Goal: Task Accomplishment & Management: Manage account settings

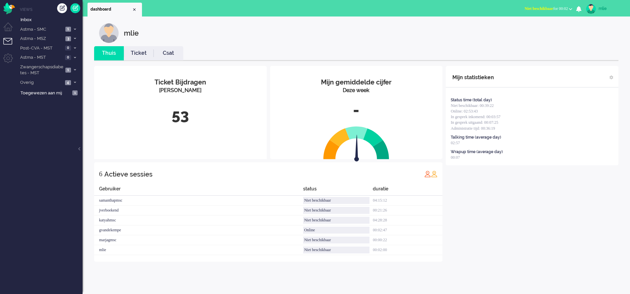
click at [533, 9] on span "Niet beschikbaar" at bounding box center [539, 8] width 29 height 5
click at [524, 29] on label "Online" at bounding box center [545, 30] width 52 height 6
click at [133, 54] on link "Ticket" at bounding box center [139, 54] width 30 height 8
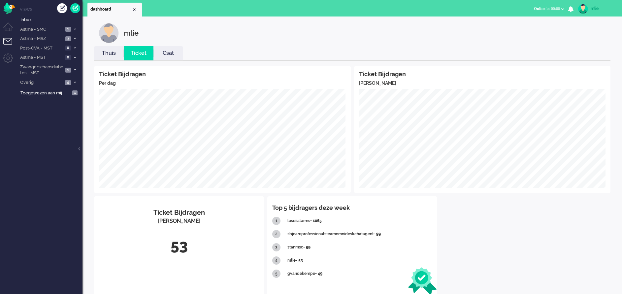
click at [110, 53] on link "Thuis" at bounding box center [109, 54] width 30 height 8
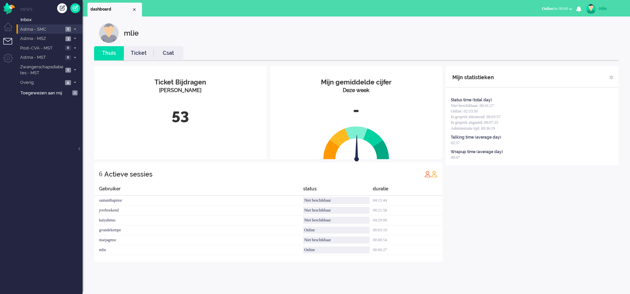
click at [76, 25] on li "Astma - SMC 1" at bounding box center [50, 29] width 66 height 10
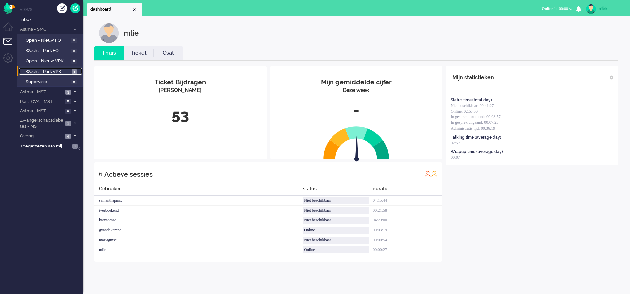
click at [48, 71] on span "Wacht - Park VPK" at bounding box center [48, 72] width 44 height 6
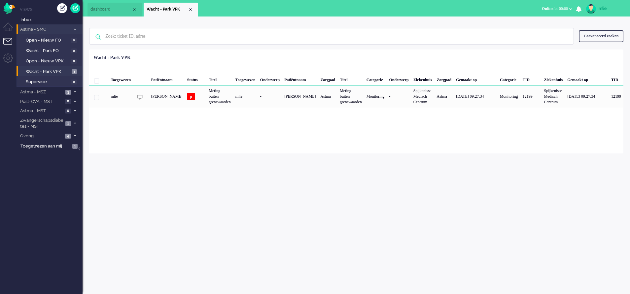
click at [77, 25] on li "Astma - SMC 1" at bounding box center [50, 29] width 66 height 10
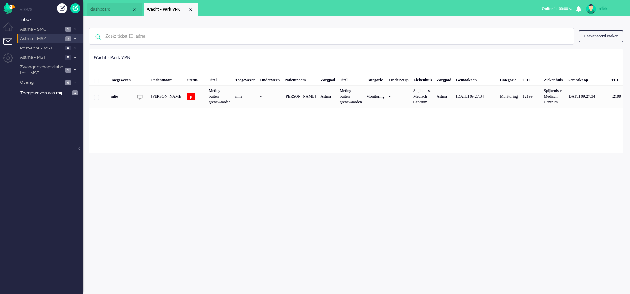
click at [74, 34] on li "Astma - MSZ 3" at bounding box center [50, 39] width 66 height 10
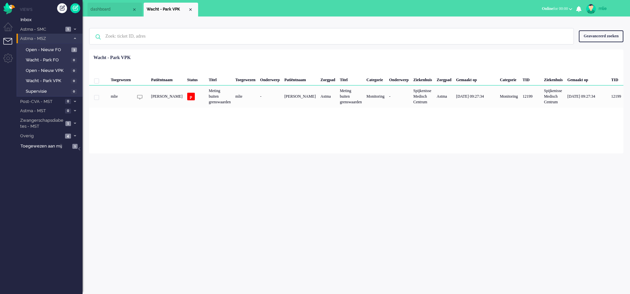
click at [74, 34] on li "Astma - MSZ 3" at bounding box center [50, 39] width 66 height 10
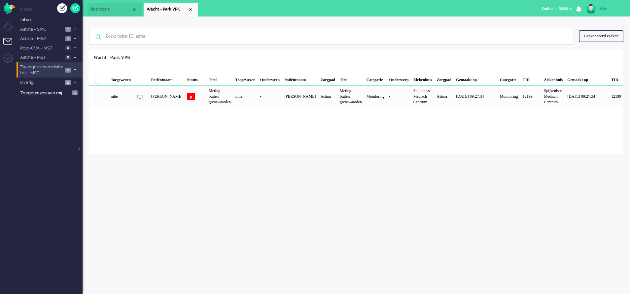
click at [74, 66] on li "Zwangerschapsdiabetes - MST 1" at bounding box center [50, 70] width 66 height 16
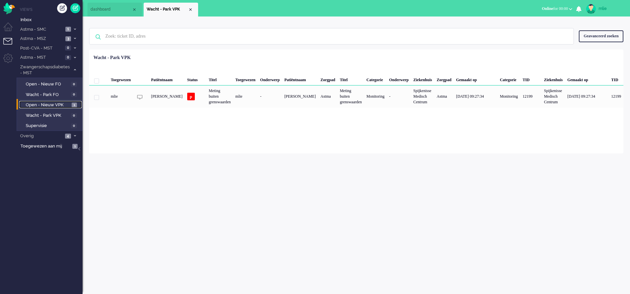
click at [50, 105] on span "Open - Nieuw VPK" at bounding box center [48, 105] width 44 height 6
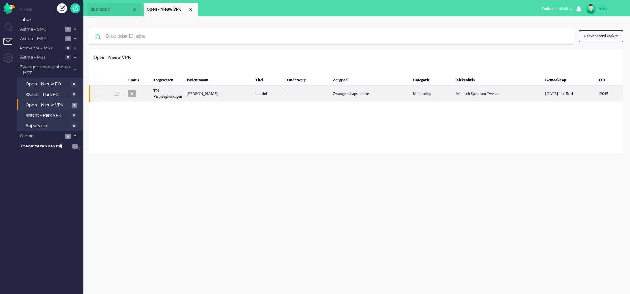
click at [319, 99] on div "-" at bounding box center [308, 94] width 46 height 16
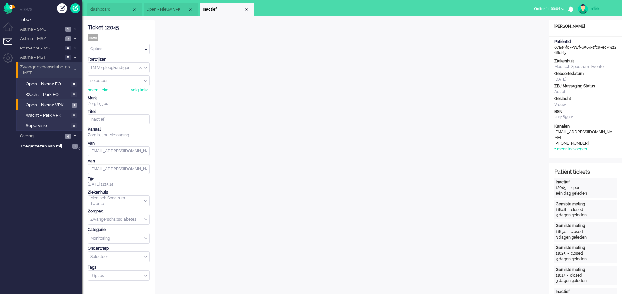
click at [74, 66] on li "Zwangerschapsdiabetes - MST 1" at bounding box center [50, 70] width 66 height 16
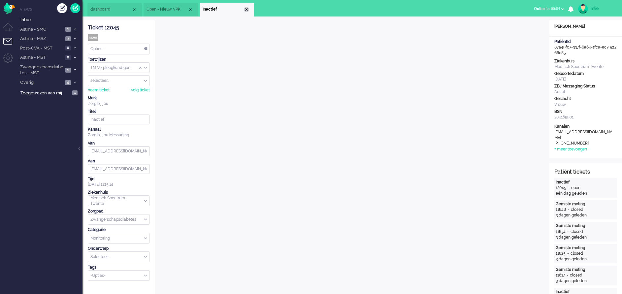
click at [249, 9] on div "Close tab" at bounding box center [246, 9] width 5 height 5
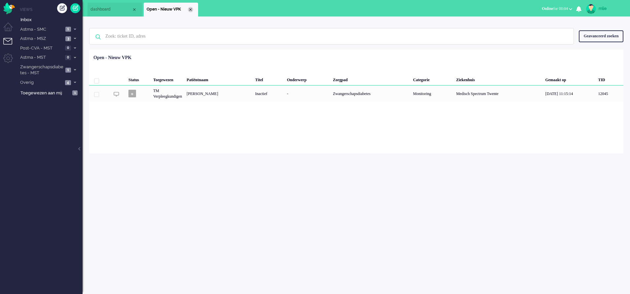
click at [191, 10] on div "Close tab" at bounding box center [190, 9] width 5 height 5
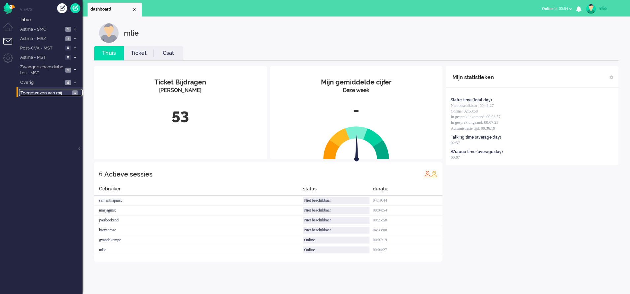
click at [52, 94] on span "Toegewezen aan mij" at bounding box center [45, 93] width 50 height 6
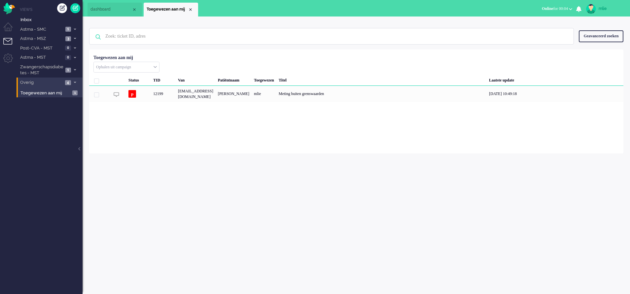
click at [52, 84] on span "Overig" at bounding box center [41, 83] width 44 height 6
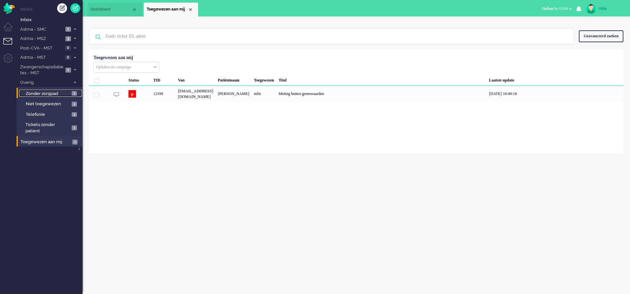
click at [48, 94] on span "Zonder zorgpad" at bounding box center [48, 94] width 44 height 6
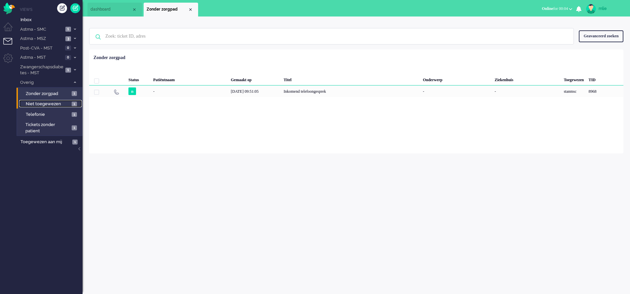
click at [39, 104] on span "Niet toegewezen" at bounding box center [48, 104] width 44 height 6
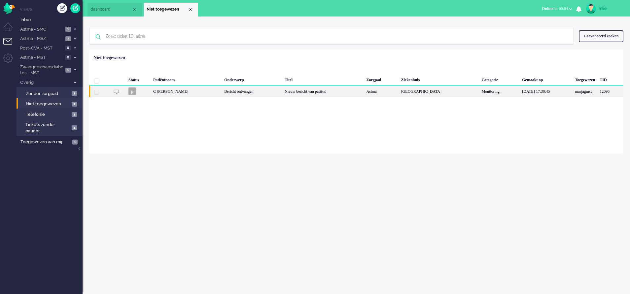
click at [426, 91] on div "[GEOGRAPHIC_DATA]" at bounding box center [439, 92] width 81 height 12
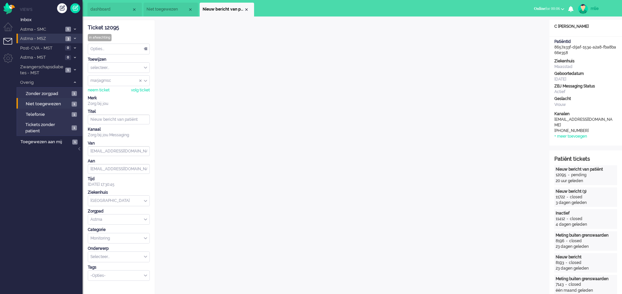
click at [74, 37] on icon at bounding box center [75, 38] width 2 height 2
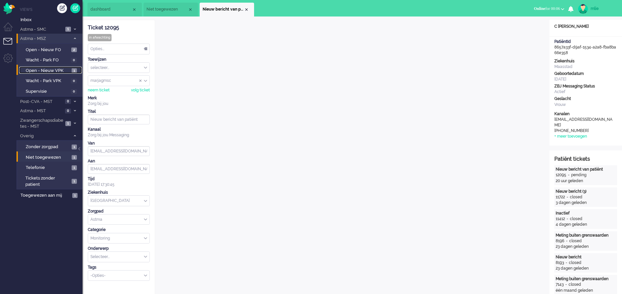
click at [52, 70] on span "Open - Nieuw VPK" at bounding box center [48, 71] width 44 height 6
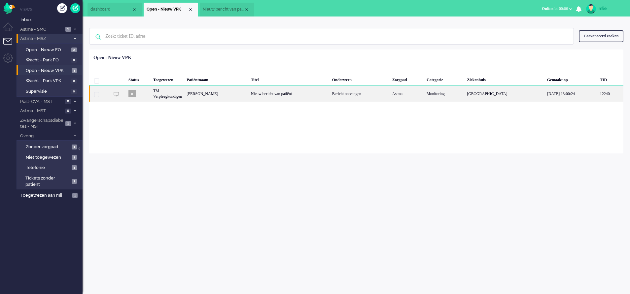
click at [359, 95] on div "Bericht ontvangen" at bounding box center [360, 94] width 60 height 16
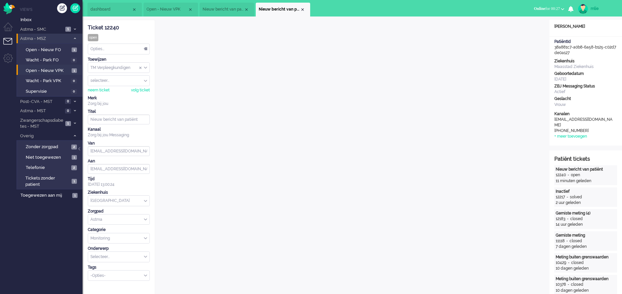
click at [144, 49] on div "Opties..." at bounding box center [118, 49] width 61 height 10
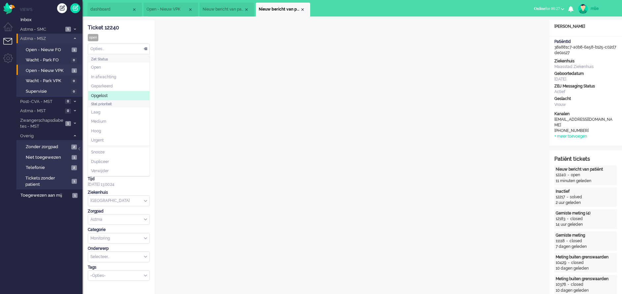
click at [102, 97] on span "Opgelost" at bounding box center [99, 96] width 17 height 6
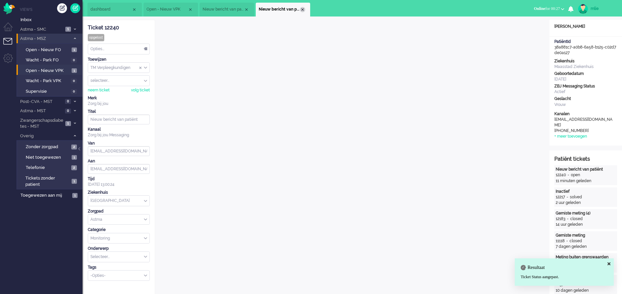
click at [304, 9] on div "Close tab" at bounding box center [302, 9] width 5 height 5
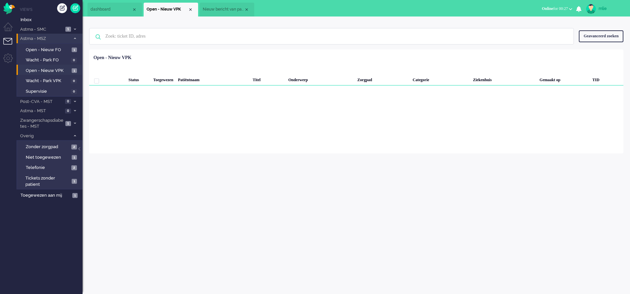
click at [225, 8] on span "Nieuw bericht van patiënt" at bounding box center [223, 10] width 41 height 6
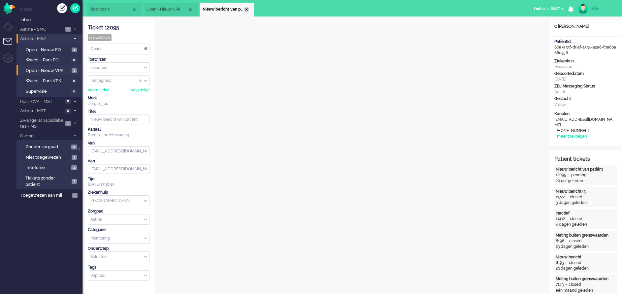
click at [248, 8] on div "Close tab" at bounding box center [246, 9] width 5 height 5
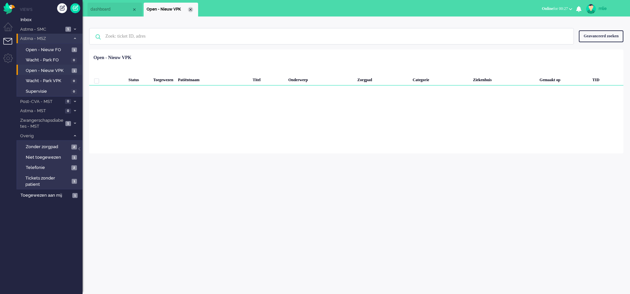
click at [190, 10] on div "Close tab" at bounding box center [190, 9] width 5 height 5
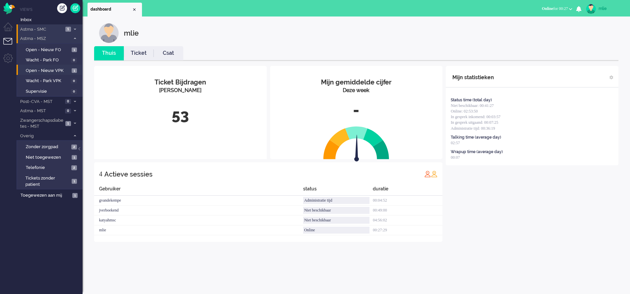
click at [74, 28] on icon at bounding box center [75, 29] width 2 height 2
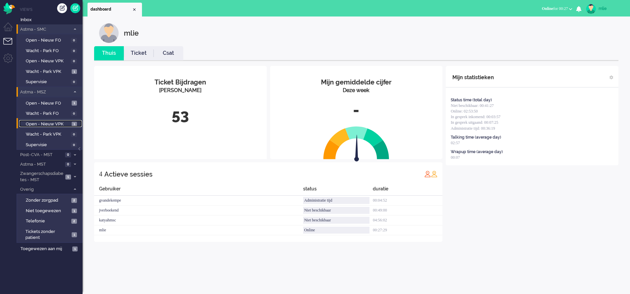
click at [35, 122] on span "Open - Nieuw VPK" at bounding box center [48, 124] width 44 height 6
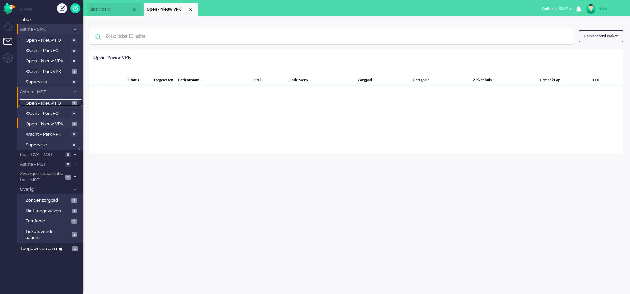
click at [39, 102] on span "Open - Nieuw FO" at bounding box center [48, 103] width 44 height 6
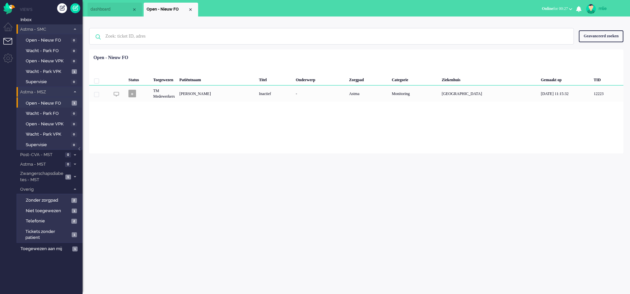
click at [73, 91] on span at bounding box center [74, 92] width 5 height 4
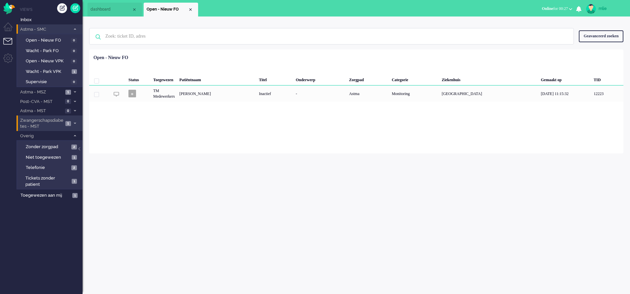
click at [75, 124] on icon at bounding box center [75, 123] width 2 height 2
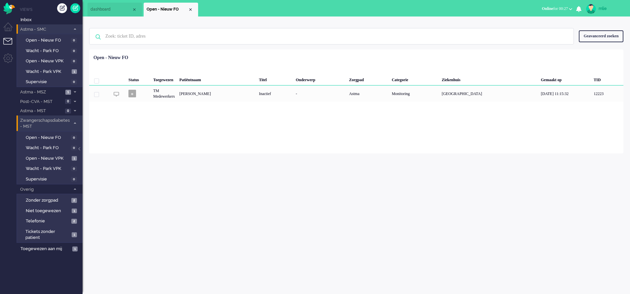
click at [75, 124] on icon at bounding box center [75, 123] width 2 height 2
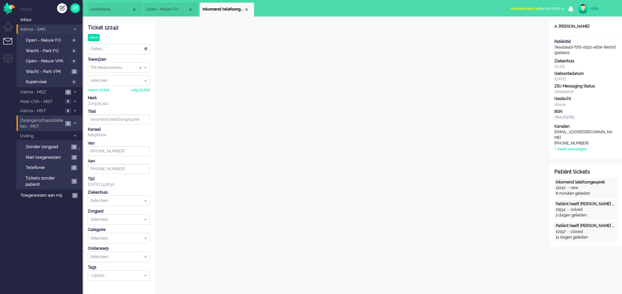
click at [145, 199] on div "Selecteer..." at bounding box center [118, 201] width 61 height 10
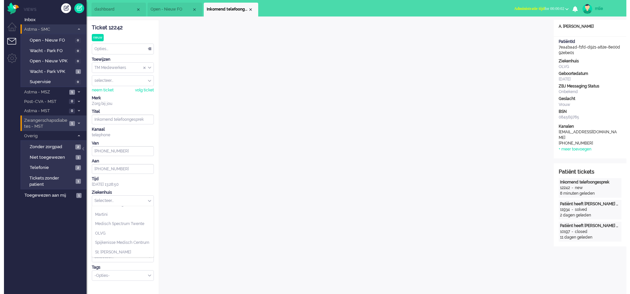
scroll to position [49, 0]
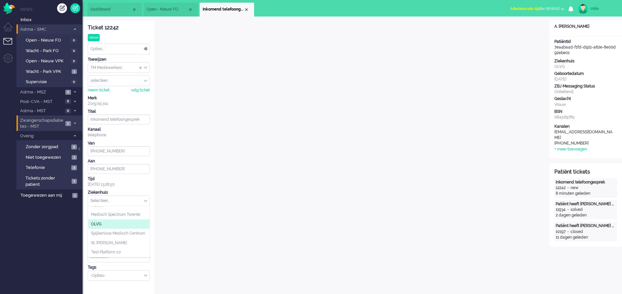
click at [103, 220] on li "OLVG" at bounding box center [118, 225] width 61 height 10
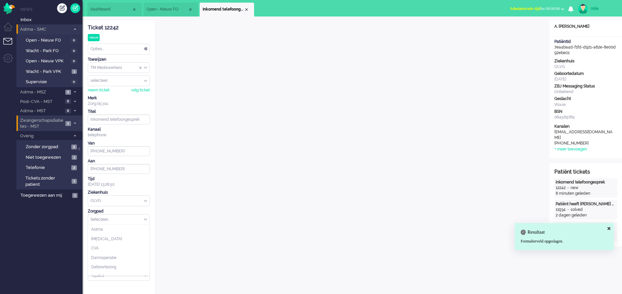
click at [145, 220] on div "Selecteer..." at bounding box center [118, 220] width 61 height 10
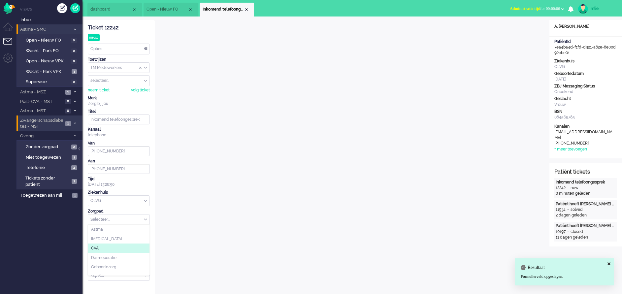
click at [110, 246] on li "CVA" at bounding box center [118, 249] width 61 height 10
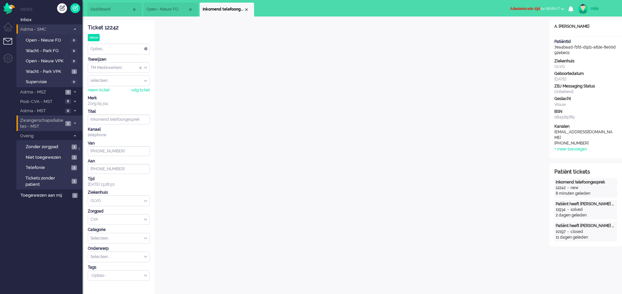
click at [537, 9] on span "Administratie tijd for 00:09:17" at bounding box center [535, 8] width 50 height 5
click at [526, 30] on label "Online" at bounding box center [537, 30] width 52 height 6
click at [145, 50] on div "Opties..." at bounding box center [118, 49] width 61 height 10
click at [114, 95] on li "Opgelost" at bounding box center [118, 96] width 61 height 10
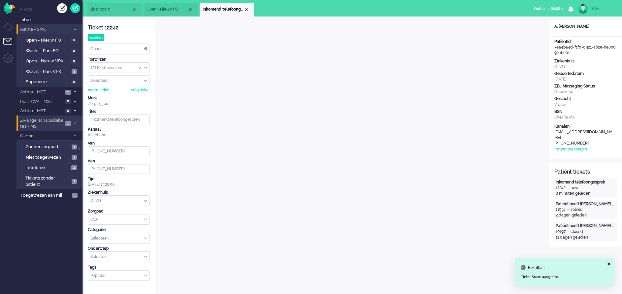
click at [247, 6] on li "Inkomend telefoongesprek" at bounding box center [227, 10] width 54 height 14
click at [244, 10] on div "Close tab" at bounding box center [246, 9] width 5 height 5
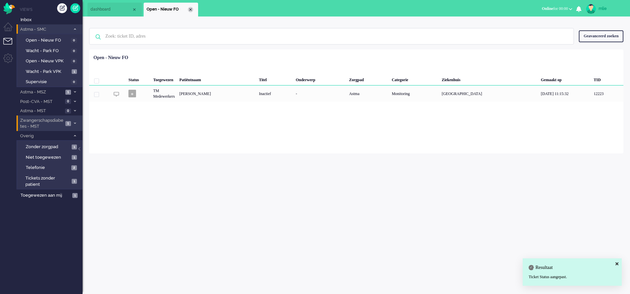
click at [191, 9] on div "Close tab" at bounding box center [190, 9] width 5 height 5
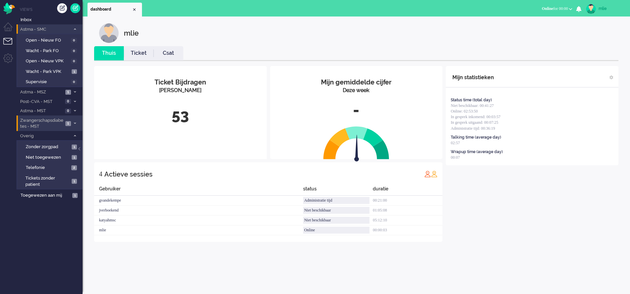
click at [136, 57] on link "Ticket" at bounding box center [139, 54] width 30 height 8
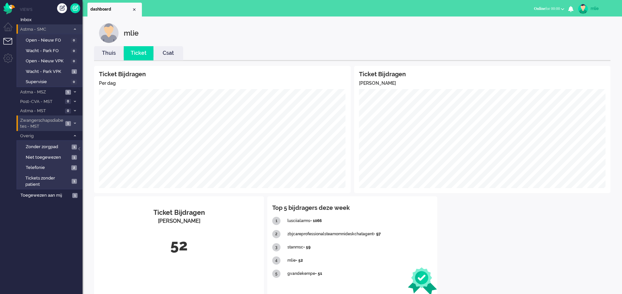
click at [108, 54] on link "Thuis" at bounding box center [109, 54] width 30 height 8
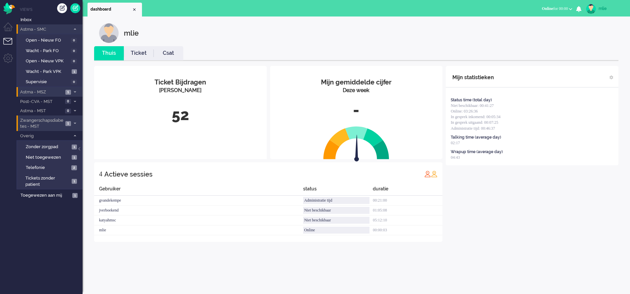
click at [67, 92] on span "1" at bounding box center [68, 92] width 6 height 5
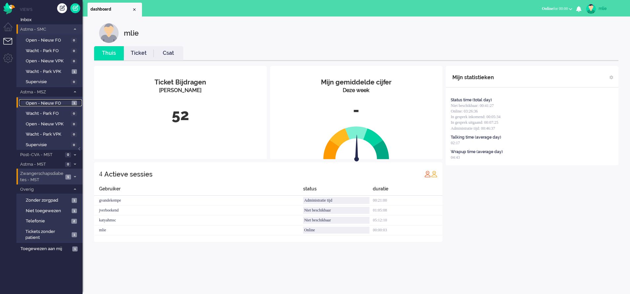
click at [51, 101] on span "Open - Nieuw FO" at bounding box center [48, 103] width 44 height 6
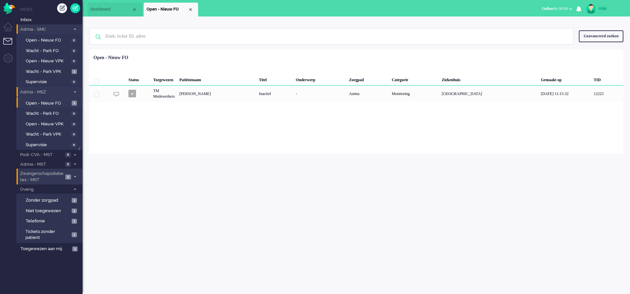
click at [74, 91] on icon at bounding box center [75, 92] width 2 height 2
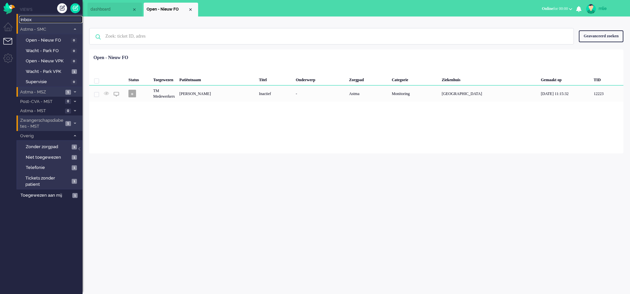
click at [32, 18] on span "Inbox" at bounding box center [51, 20] width 62 height 6
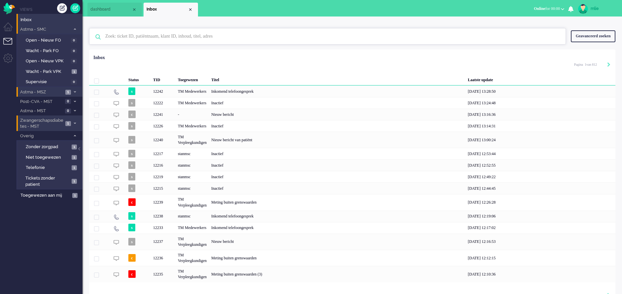
click at [142, 38] on input "text" at bounding box center [328, 36] width 457 height 16
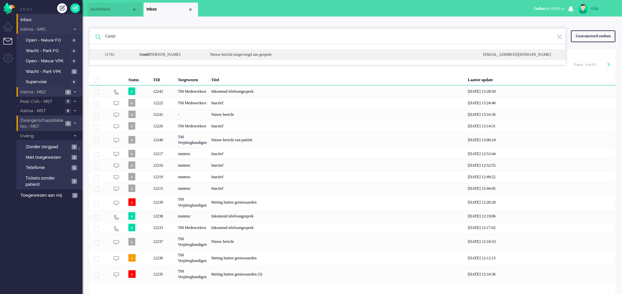
type input "Genti"
click at [276, 54] on div "Nieuw bericht toegevoegd aan gesprek" at bounding box center [341, 55] width 273 height 6
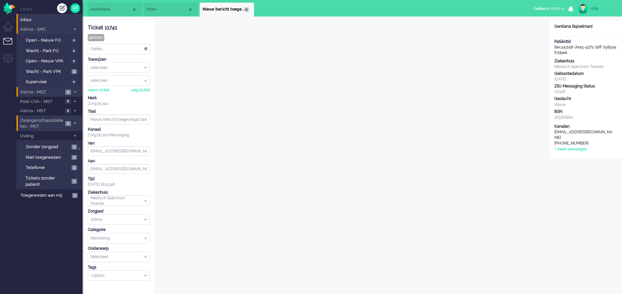
click at [247, 10] on div "Close tab" at bounding box center [246, 9] width 5 height 5
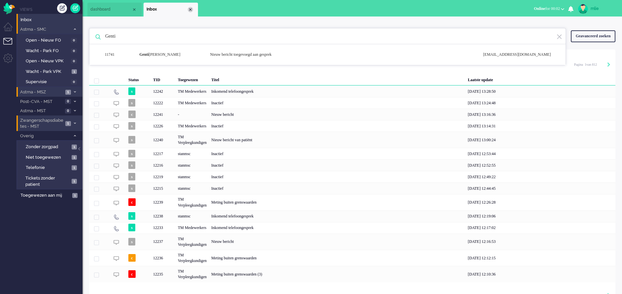
click at [191, 8] on div "Close tab" at bounding box center [190, 9] width 5 height 5
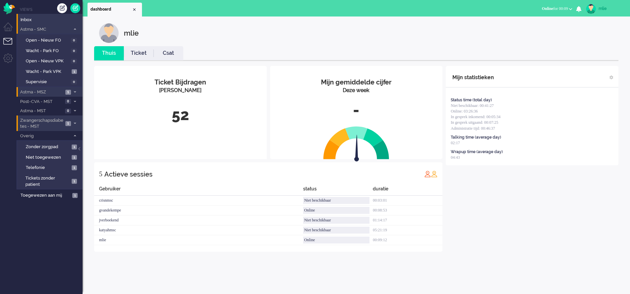
click at [135, 55] on link "Ticket" at bounding box center [139, 54] width 30 height 8
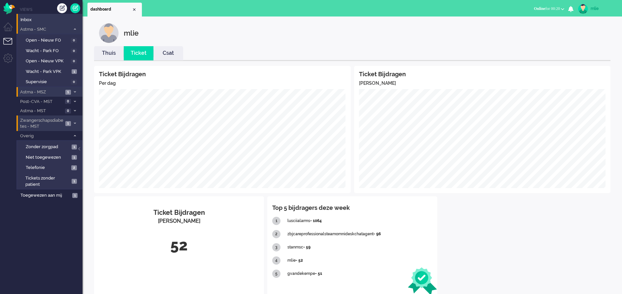
click at [112, 52] on link "Thuis" at bounding box center [109, 54] width 30 height 8
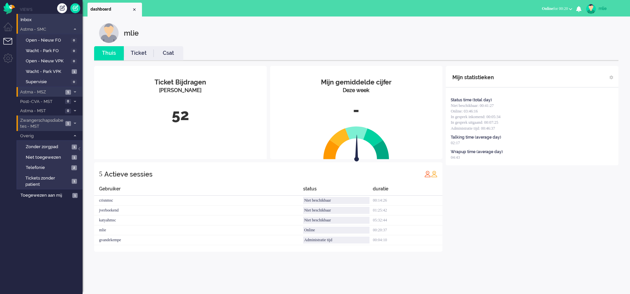
click at [142, 52] on link "Ticket" at bounding box center [139, 54] width 30 height 8
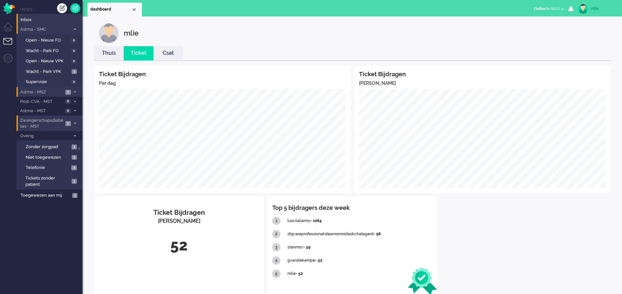
click at [75, 28] on icon at bounding box center [75, 29] width 2 height 2
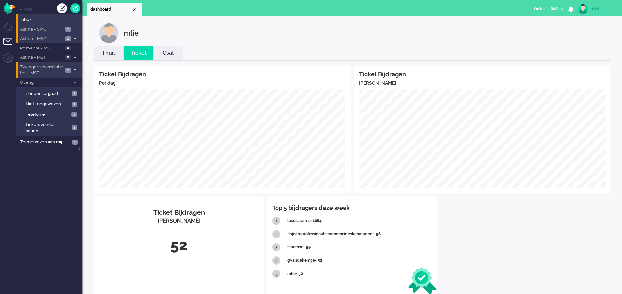
click at [73, 27] on span at bounding box center [74, 29] width 5 height 4
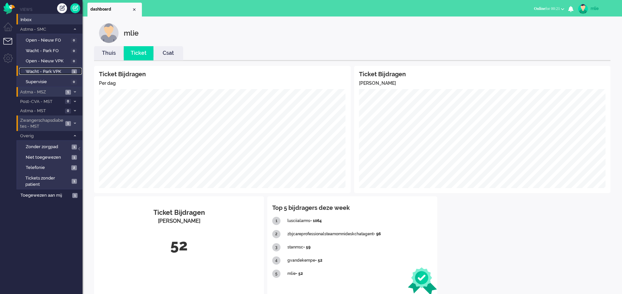
click at [38, 69] on span "Wacht - Park VPK" at bounding box center [48, 72] width 44 height 6
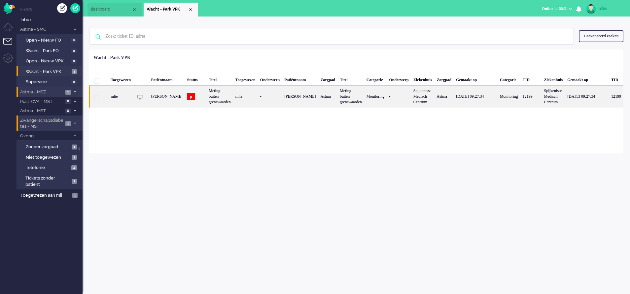
click at [318, 96] on div "[PERSON_NAME]" at bounding box center [300, 97] width 36 height 22
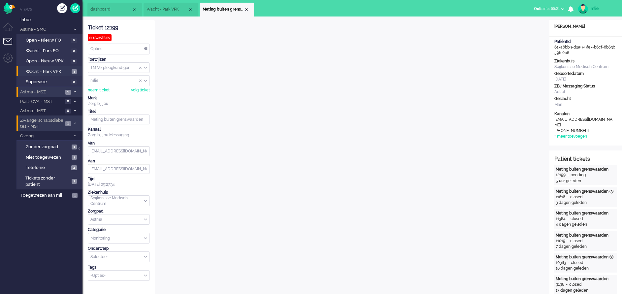
click at [541, 7] on span "Online for 00:21" at bounding box center [547, 8] width 26 height 5
click at [520, 21] on label "Niet beschikbaar" at bounding box center [537, 22] width 52 height 6
click at [527, 10] on span "Niet beschikbaar" at bounding box center [531, 8] width 29 height 5
click at [521, 30] on label "Online" at bounding box center [537, 30] width 52 height 6
click at [247, 10] on div "Close tab" at bounding box center [246, 9] width 5 height 5
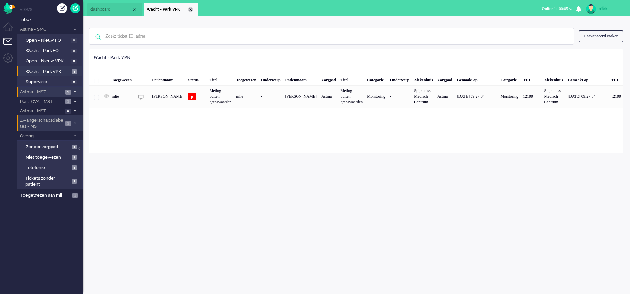
click at [191, 7] on div "Close tab" at bounding box center [190, 9] width 5 height 5
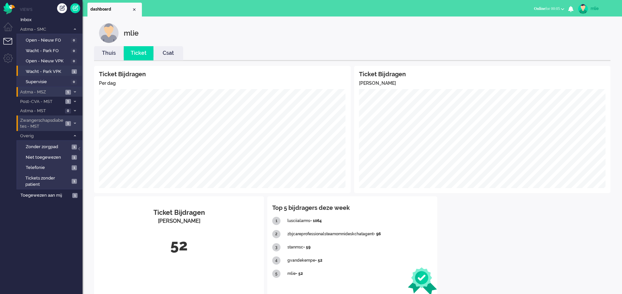
click at [73, 89] on li "Astma - MSZ 1" at bounding box center [50, 92] width 66 height 10
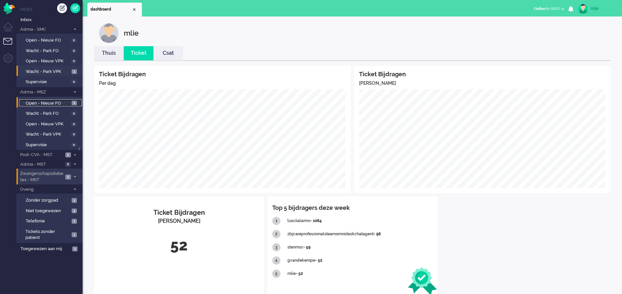
click at [52, 100] on span "Open - Nieuw FO" at bounding box center [48, 103] width 44 height 6
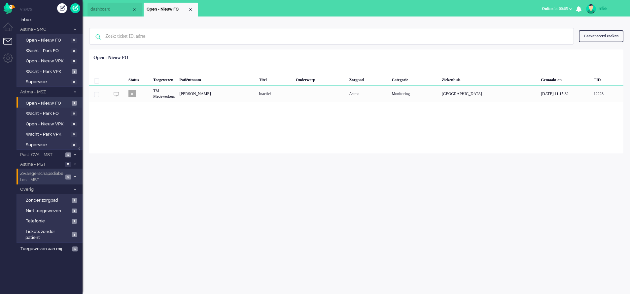
click at [75, 91] on icon at bounding box center [75, 92] width 2 height 2
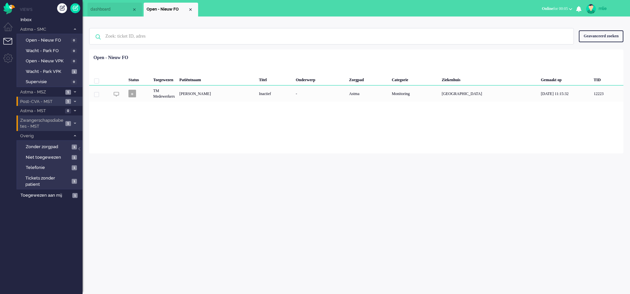
click at [69, 100] on span "1" at bounding box center [68, 101] width 6 height 5
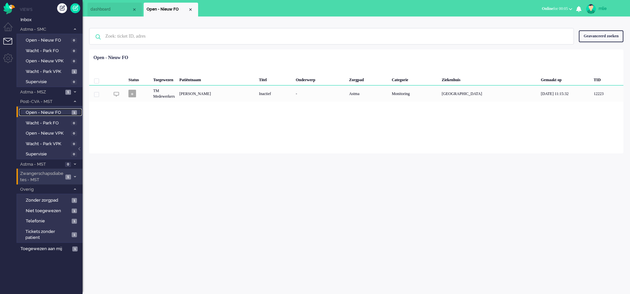
click at [53, 110] on span "Open - Nieuw FO" at bounding box center [48, 113] width 44 height 6
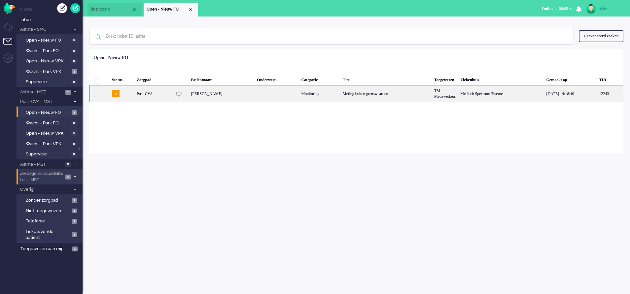
click at [340, 95] on div "Monitoring" at bounding box center [320, 94] width 42 height 16
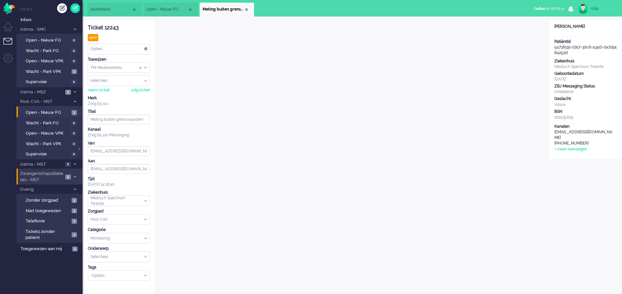
scroll to position [20, 0]
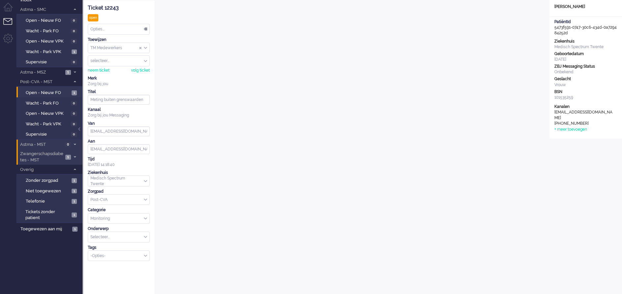
click at [56, 143] on span "Astma - MST" at bounding box center [41, 145] width 44 height 6
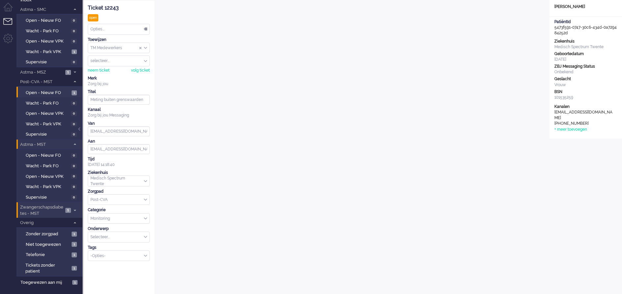
click at [74, 143] on icon at bounding box center [75, 144] width 2 height 2
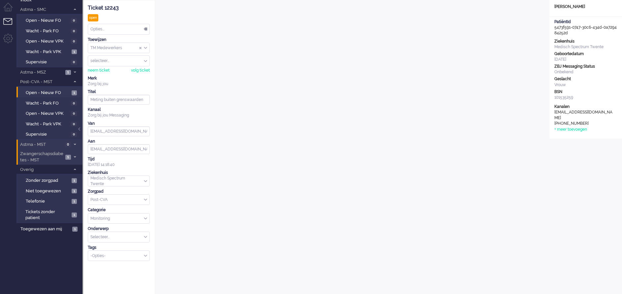
click at [73, 154] on li "Zwangerschapsdiabetes - MST 1" at bounding box center [50, 157] width 66 height 16
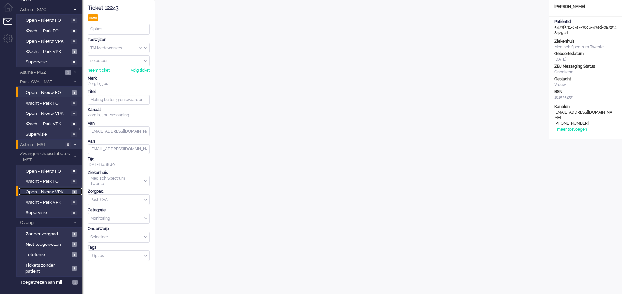
click at [44, 192] on span "Open - Nieuw VPK" at bounding box center [48, 192] width 44 height 6
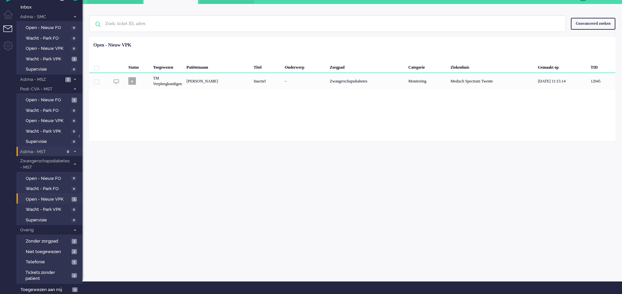
click at [74, 163] on span at bounding box center [74, 165] width 5 height 4
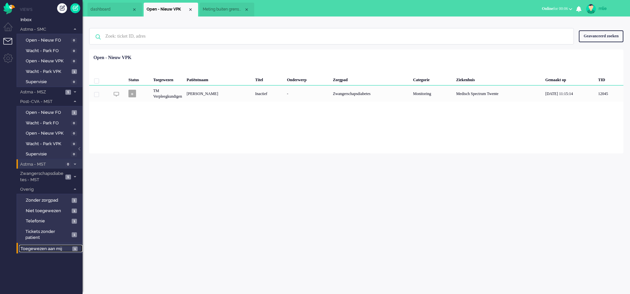
click at [41, 249] on span "Toegewezen aan mij" at bounding box center [45, 249] width 50 height 6
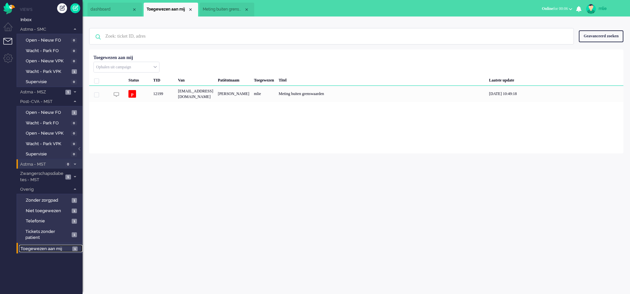
click at [41, 249] on span "Toegewezen aan mij" at bounding box center [45, 249] width 50 height 6
click at [120, 12] on span "dashboard" at bounding box center [110, 10] width 41 height 6
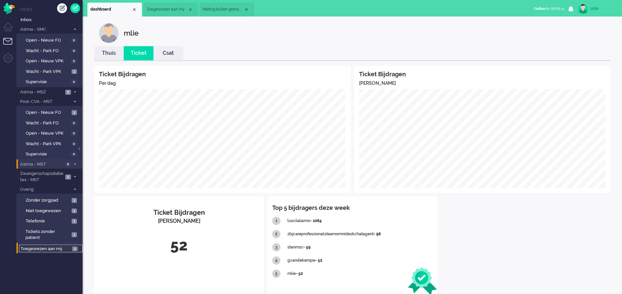
click at [176, 8] on span "Toegewezen aan mij" at bounding box center [167, 10] width 41 height 6
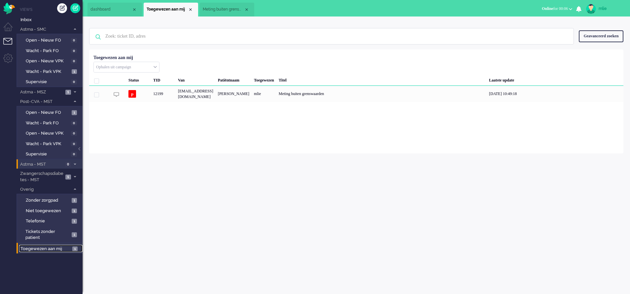
click at [225, 10] on span "Meting buiten grenswaarden" at bounding box center [223, 10] width 41 height 6
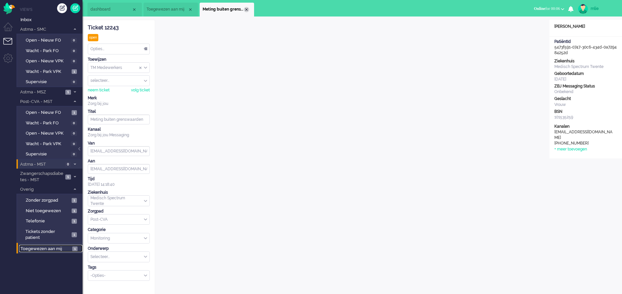
click at [247, 10] on div "Close tab" at bounding box center [246, 9] width 5 height 5
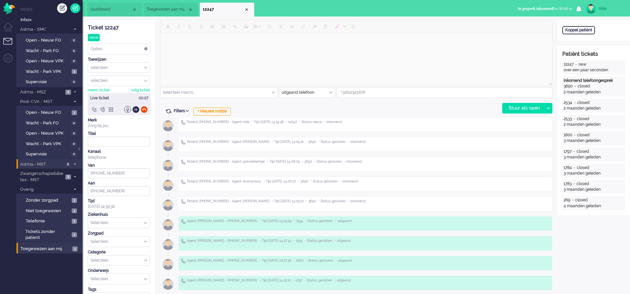
type input "[PHONE_NUMBER]"
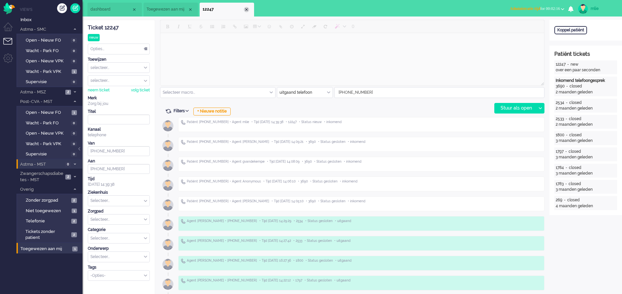
click at [246, 9] on div "Close tab" at bounding box center [246, 9] width 5 height 5
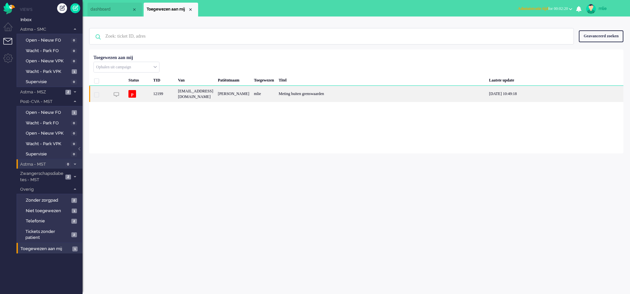
click at [331, 92] on div "Meting buiten grenswaarden" at bounding box center [381, 94] width 210 height 16
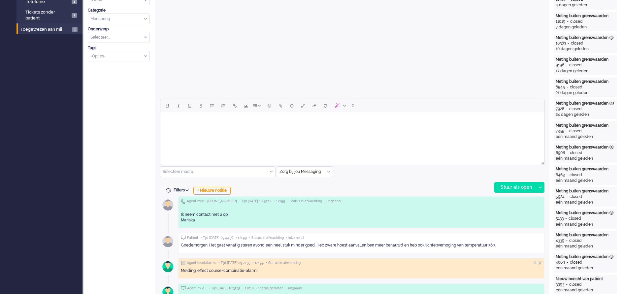
scroll to position [221, 0]
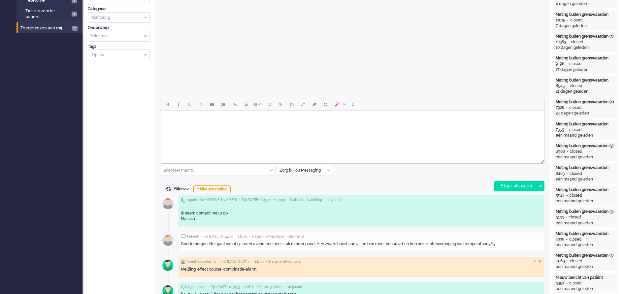
click at [328, 168] on div "Zorg bij jou Messaging" at bounding box center [304, 170] width 55 height 10
click at [307, 187] on span "uitgaand telefoon" at bounding box center [296, 190] width 33 height 6
click at [509, 182] on div "Stuur als open" at bounding box center [515, 186] width 41 height 10
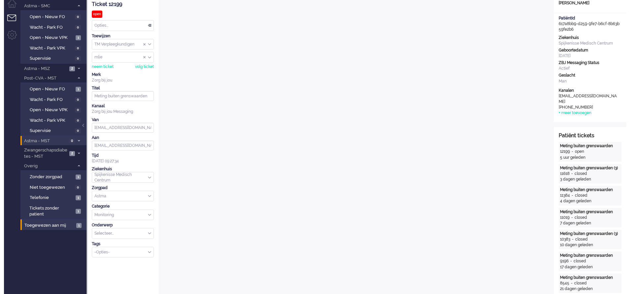
scroll to position [0, 0]
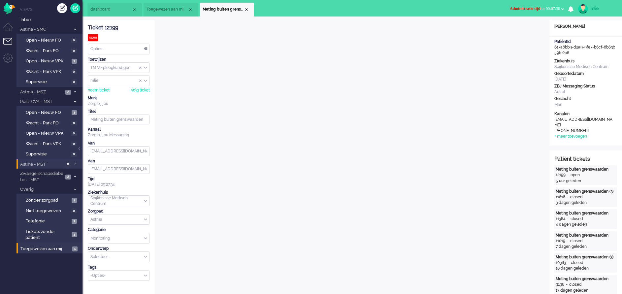
click at [516, 7] on span "Administratie tijd" at bounding box center [525, 8] width 30 height 5
click at [517, 30] on label "Online" at bounding box center [537, 30] width 52 height 6
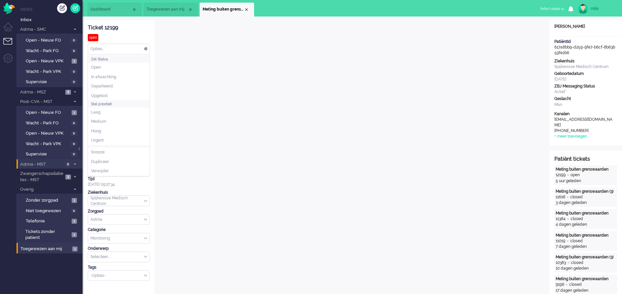
click at [146, 48] on div "Opties..." at bounding box center [118, 49] width 61 height 10
click at [95, 93] on span "Opgelost" at bounding box center [99, 96] width 17 height 6
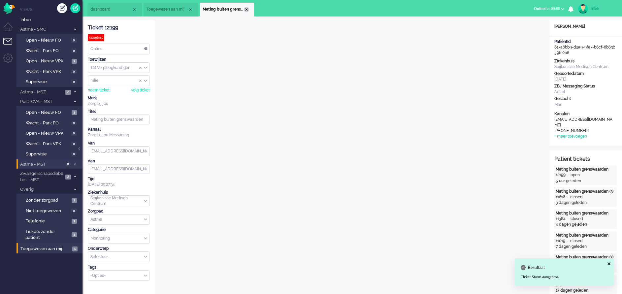
click at [247, 9] on div "Close tab" at bounding box center [246, 9] width 5 height 5
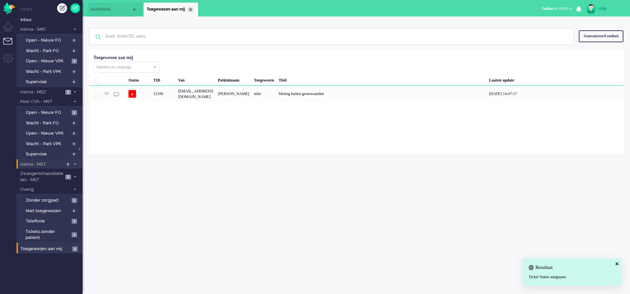
click at [190, 10] on div "Close tab" at bounding box center [190, 9] width 5 height 5
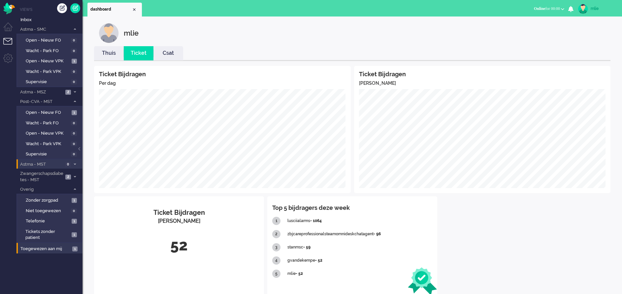
click at [110, 54] on link "Thuis" at bounding box center [109, 54] width 30 height 8
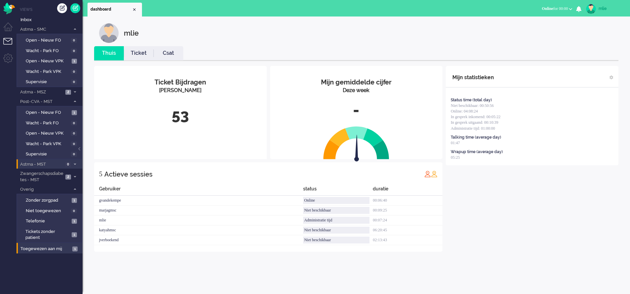
click at [140, 55] on link "Ticket" at bounding box center [139, 54] width 30 height 8
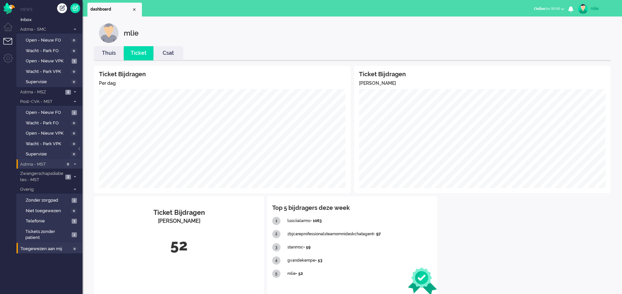
click at [107, 54] on link "Thuis" at bounding box center [109, 54] width 30 height 8
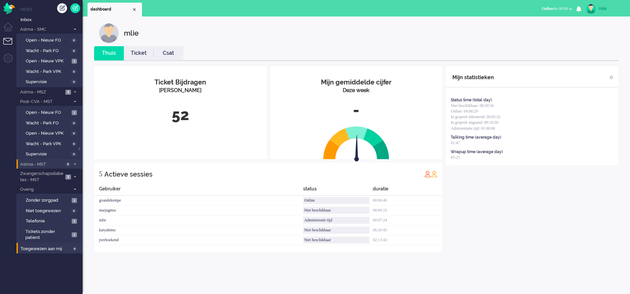
click at [139, 51] on link "Ticket" at bounding box center [139, 54] width 30 height 8
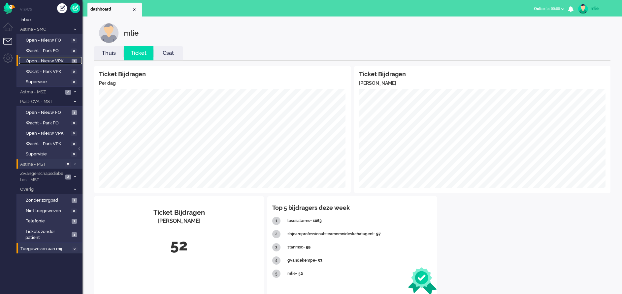
click at [32, 60] on span "Open - Nieuw VPK" at bounding box center [48, 61] width 44 height 6
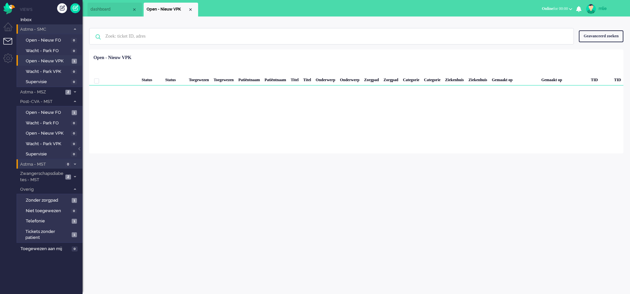
click at [72, 28] on span at bounding box center [74, 29] width 5 height 4
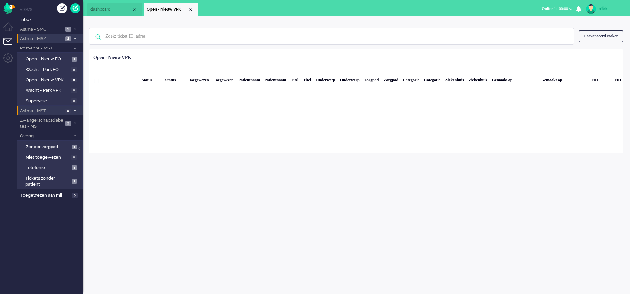
click at [75, 34] on li "Astma - MSZ 2" at bounding box center [50, 39] width 66 height 10
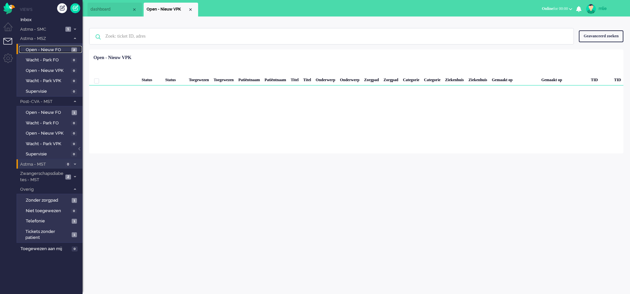
click at [52, 50] on span "Open - Nieuw FO" at bounding box center [48, 50] width 44 height 6
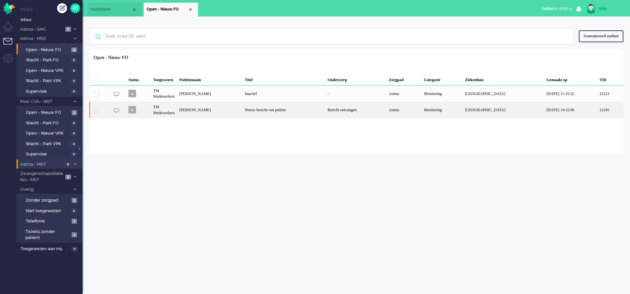
click at [325, 109] on div "Nieuw bericht van patiënt" at bounding box center [283, 110] width 83 height 16
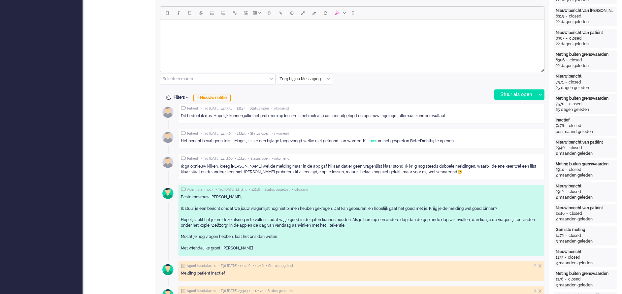
scroll to position [297, 0]
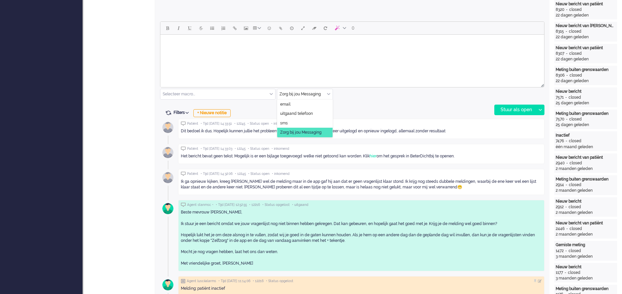
click at [328, 94] on div "Zorg bij jou Messaging" at bounding box center [304, 94] width 55 height 10
click at [217, 51] on html at bounding box center [352, 43] width 384 height 17
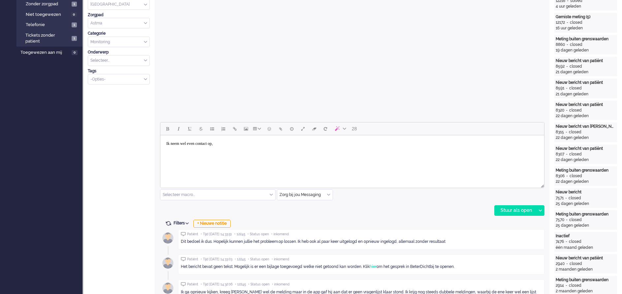
scroll to position [198, 0]
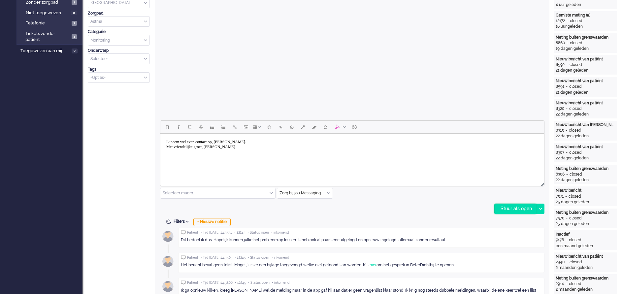
click at [514, 206] on div "Stuur als open" at bounding box center [515, 209] width 41 height 10
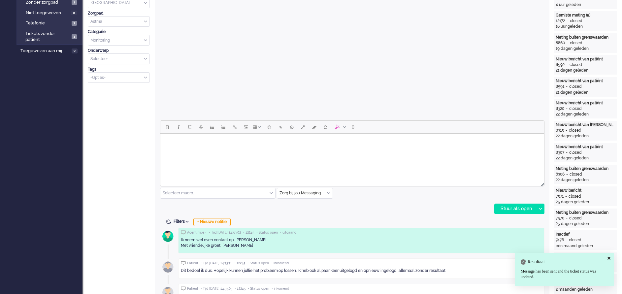
scroll to position [0, 0]
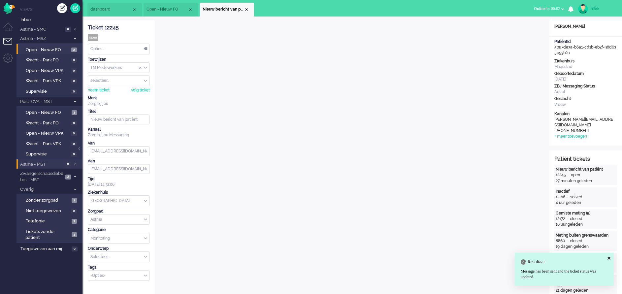
click at [106, 10] on span "dashboard" at bounding box center [110, 10] width 41 height 6
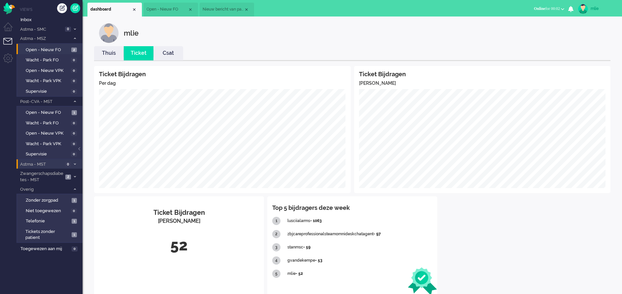
click at [108, 53] on link "Thuis" at bounding box center [109, 54] width 30 height 8
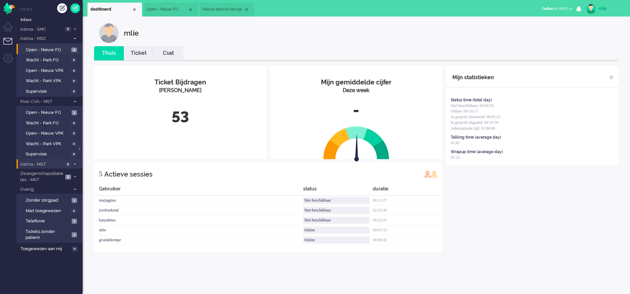
click at [136, 51] on link "Ticket" at bounding box center [139, 54] width 30 height 8
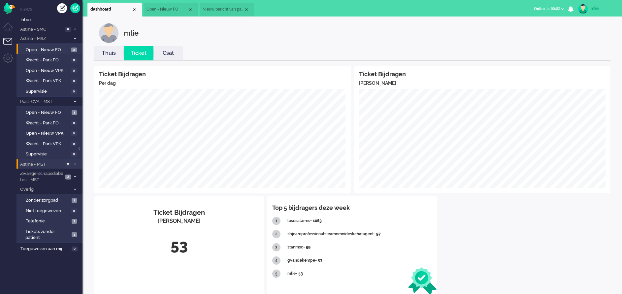
click at [221, 12] on span "Nieuw bericht van patiënt" at bounding box center [223, 10] width 41 height 6
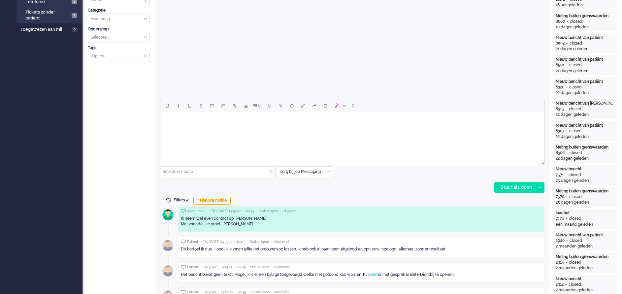
scroll to position [198, 0]
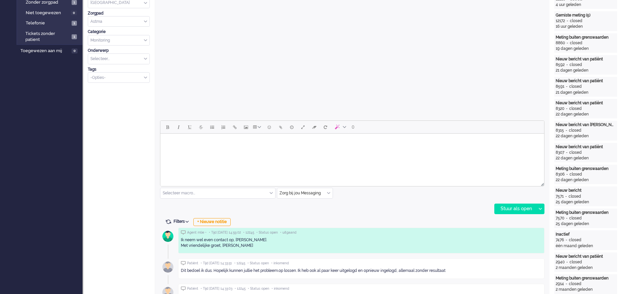
click at [330, 191] on div "Zorg bij jou Messaging" at bounding box center [304, 193] width 55 height 10
click at [309, 210] on span "uitgaand telefoon" at bounding box center [296, 213] width 33 height 6
click at [517, 207] on div "Stuur als open" at bounding box center [515, 209] width 41 height 10
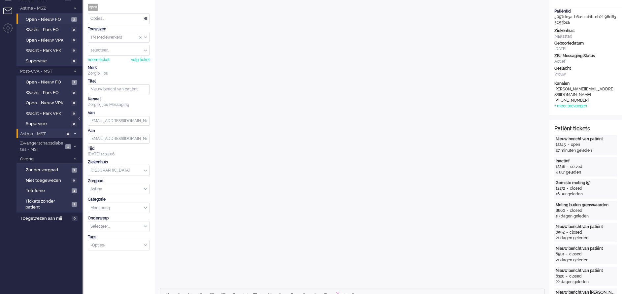
scroll to position [0, 0]
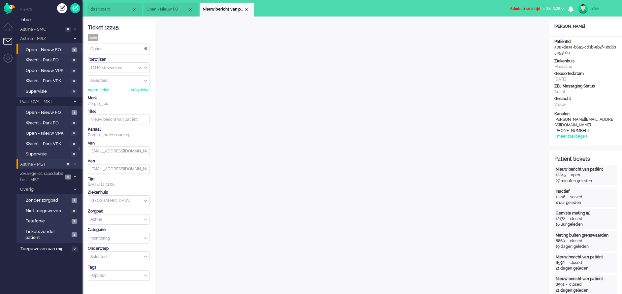
click at [514, 7] on span "Administratie tijd" at bounding box center [525, 8] width 30 height 5
click at [518, 31] on label "Online" at bounding box center [537, 30] width 52 height 6
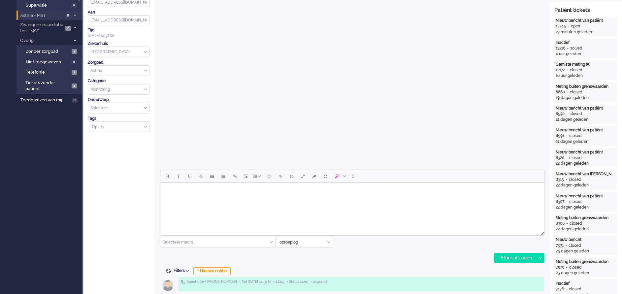
scroll to position [149, 0]
click at [330, 242] on div "oproeplog" at bounding box center [304, 243] width 55 height 10
click at [310, 259] on li "uitgaand telefoon" at bounding box center [304, 263] width 55 height 10
click at [519, 258] on div "Stuur als open" at bounding box center [515, 259] width 41 height 10
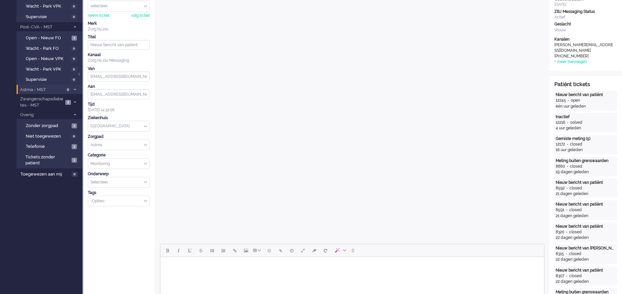
scroll to position [0, 0]
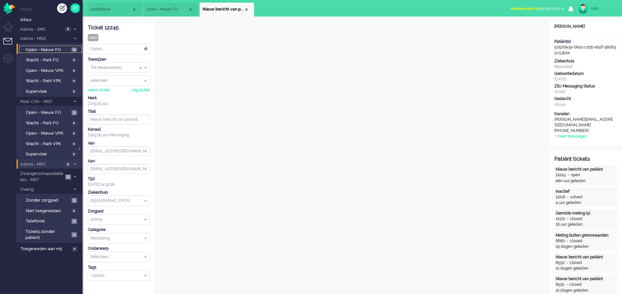
click at [52, 50] on span "Open - Nieuw FO" at bounding box center [48, 50] width 44 height 6
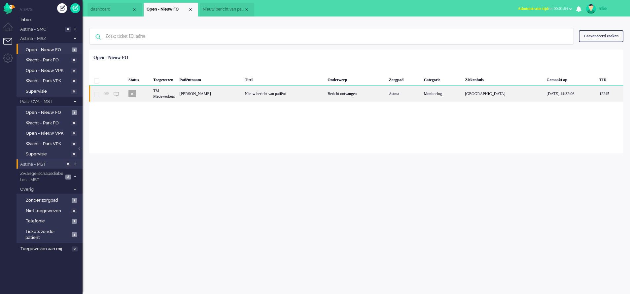
click at [325, 96] on div "Nieuw bericht van patiënt" at bounding box center [283, 94] width 83 height 16
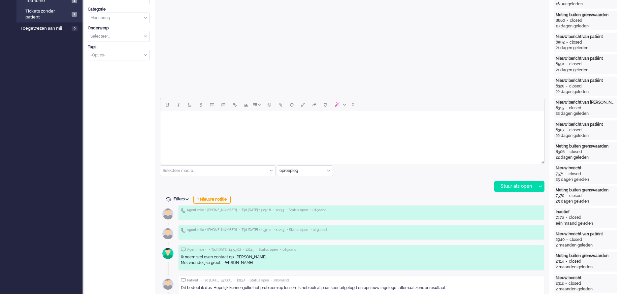
scroll to position [198, 0]
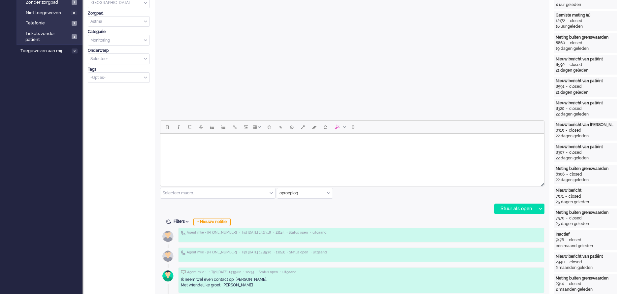
click at [195, 145] on body "Rich Text Area. Press ALT-0 for help." at bounding box center [352, 142] width 379 height 12
click at [511, 209] on div "Stuur als open" at bounding box center [515, 209] width 41 height 10
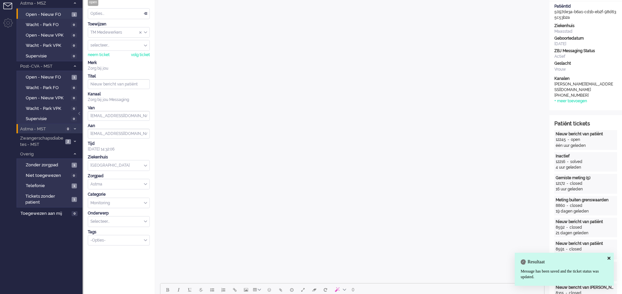
scroll to position [0, 0]
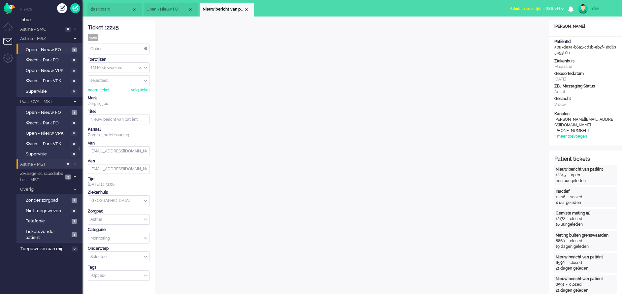
click at [510, 8] on span "Administratie tijd" at bounding box center [525, 8] width 30 height 5
click at [519, 29] on label "Online" at bounding box center [537, 30] width 52 height 6
click at [145, 48] on div "Opties..." at bounding box center [118, 49] width 61 height 10
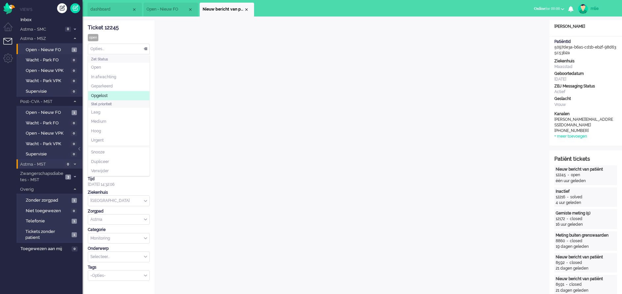
click at [112, 94] on li "Opgelost" at bounding box center [118, 96] width 61 height 10
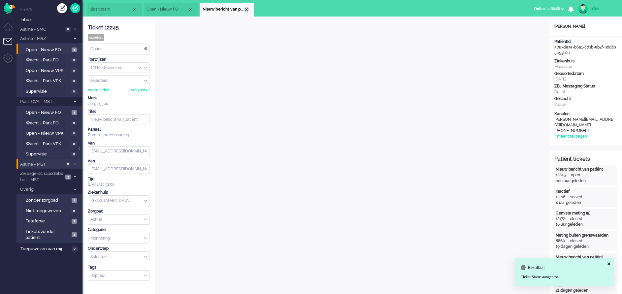
click at [246, 8] on div "Close tab" at bounding box center [246, 9] width 5 height 5
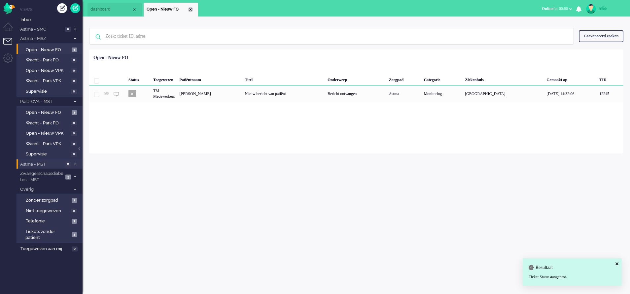
click at [191, 11] on div "Close tab" at bounding box center [190, 9] width 5 height 5
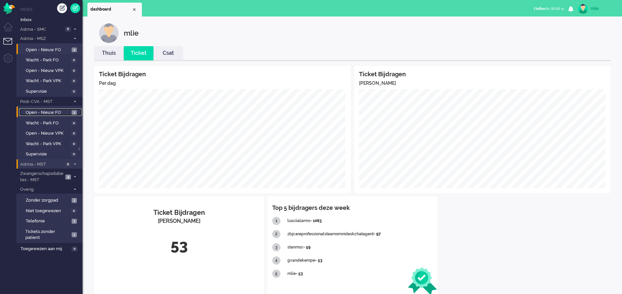
click at [64, 112] on span "Open - Nieuw FO" at bounding box center [48, 113] width 44 height 6
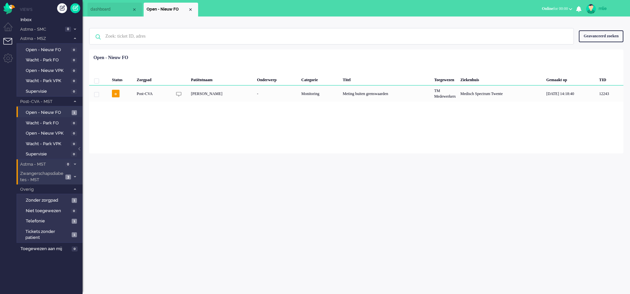
click at [69, 176] on span "3" at bounding box center [68, 177] width 6 height 5
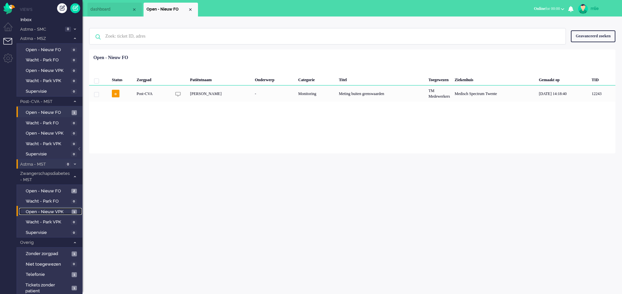
click at [48, 212] on span "Open - Nieuw VPK" at bounding box center [48, 212] width 44 height 6
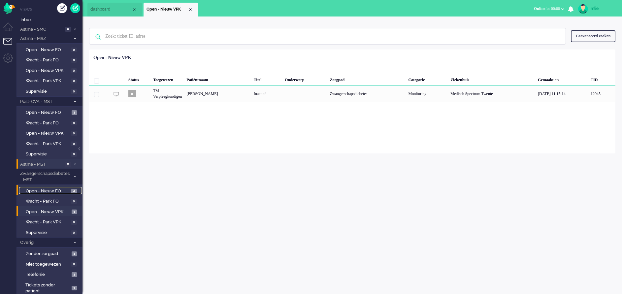
click at [62, 190] on span "Open - Nieuw FO" at bounding box center [48, 191] width 44 height 6
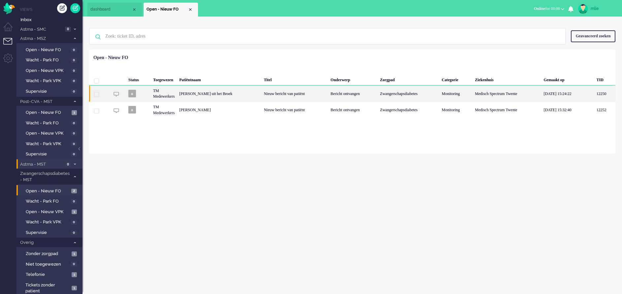
click at [303, 97] on div "Nieuw bericht van patiënt" at bounding box center [294, 94] width 67 height 16
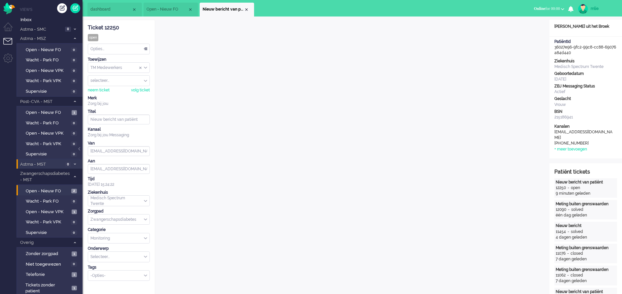
click at [146, 48] on div "Opties..." at bounding box center [118, 49] width 61 height 10
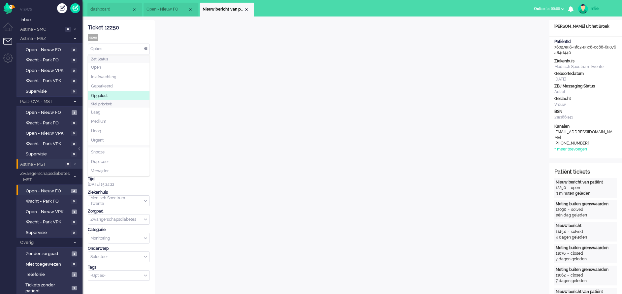
click at [108, 93] on li "Opgelost" at bounding box center [118, 96] width 61 height 10
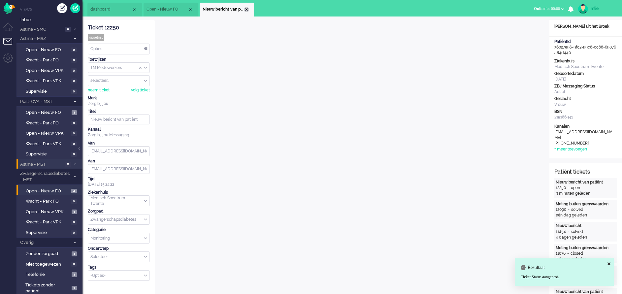
click at [249, 8] on div "Close tab" at bounding box center [246, 9] width 5 height 5
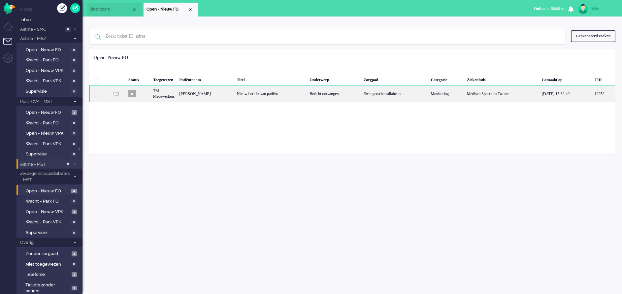
click at [257, 90] on div "Nieuw bericht van patiënt" at bounding box center [271, 94] width 73 height 16
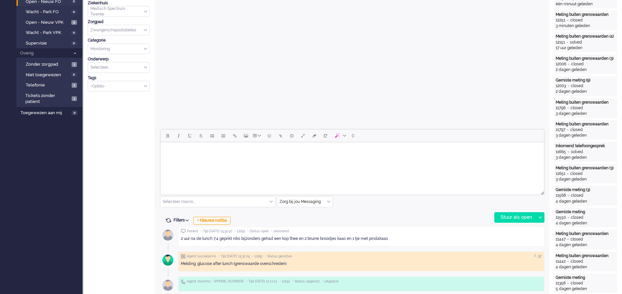
scroll to position [198, 0]
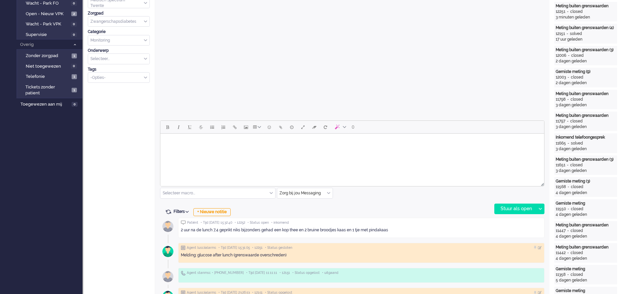
click at [195, 151] on html at bounding box center [352, 142] width 384 height 17
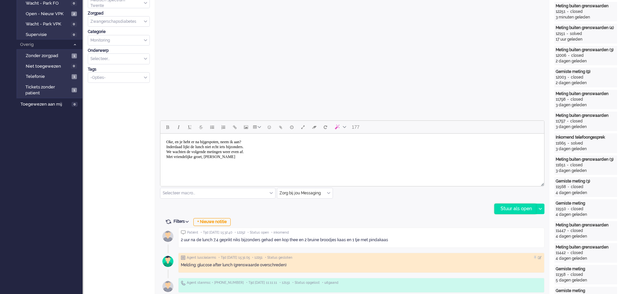
click at [505, 211] on div "Stuur als open" at bounding box center [515, 209] width 41 height 10
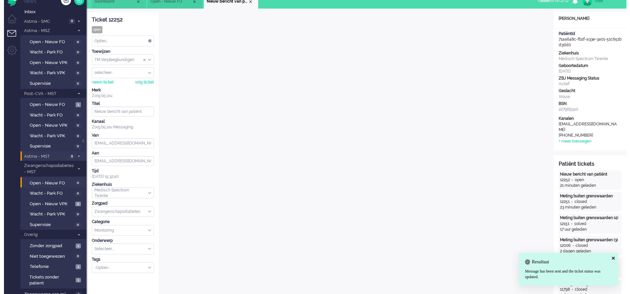
scroll to position [0, 0]
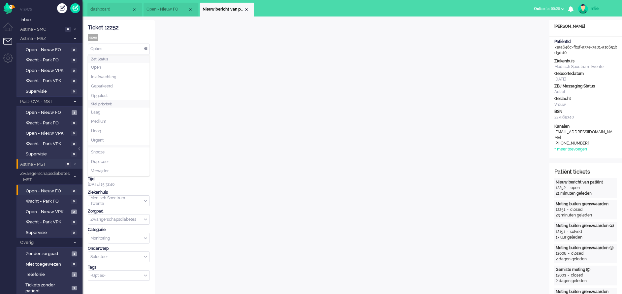
click at [145, 50] on div "Opties..." at bounding box center [118, 49] width 61 height 10
click at [105, 96] on span "Opgelost" at bounding box center [99, 96] width 17 height 6
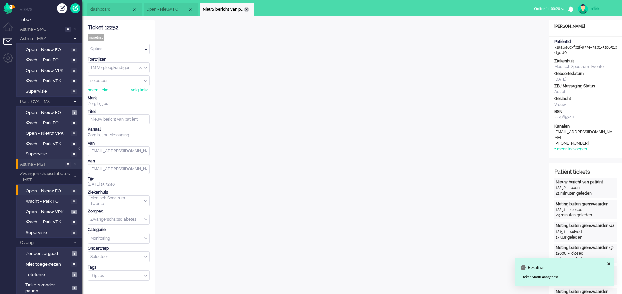
click at [248, 9] on div "Close tab" at bounding box center [246, 9] width 5 height 5
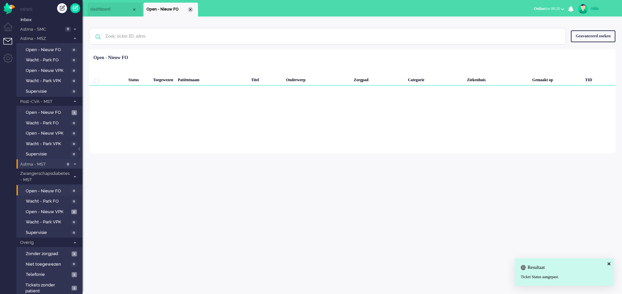
click at [191, 8] on div "Close tab" at bounding box center [190, 9] width 5 height 5
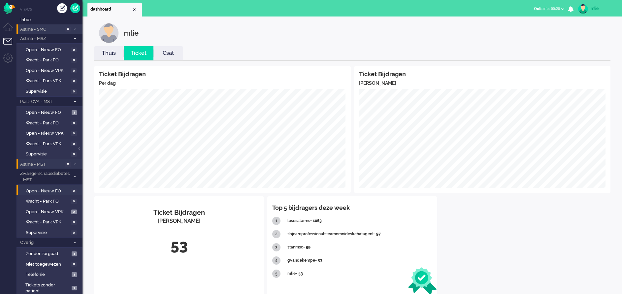
click at [75, 29] on icon at bounding box center [75, 29] width 2 height 2
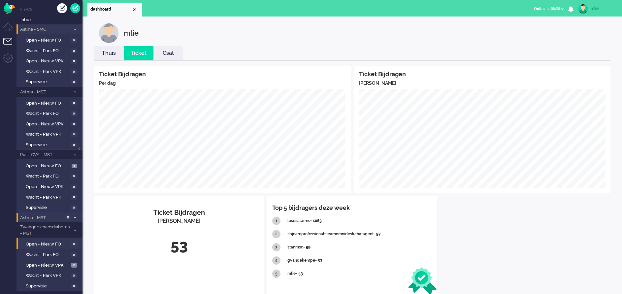
click at [75, 29] on icon at bounding box center [75, 29] width 2 height 2
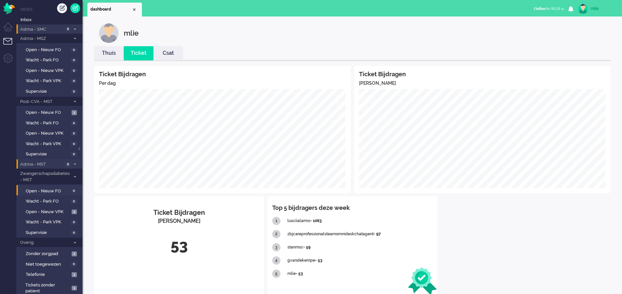
click at [75, 37] on icon at bounding box center [75, 38] width 2 height 2
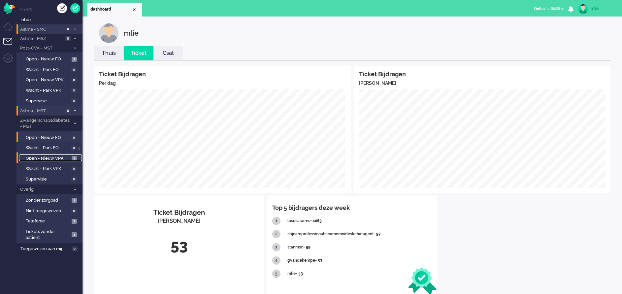
click at [42, 157] on span "Open - Nieuw VPK" at bounding box center [48, 159] width 44 height 6
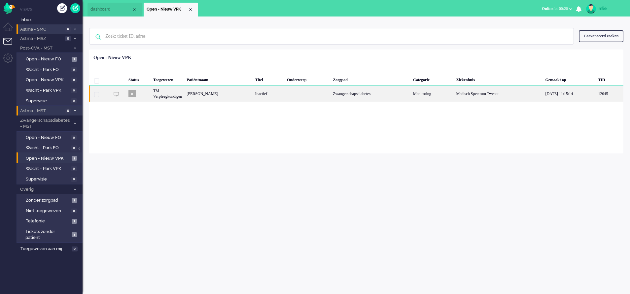
click at [327, 95] on div "-" at bounding box center [308, 94] width 46 height 16
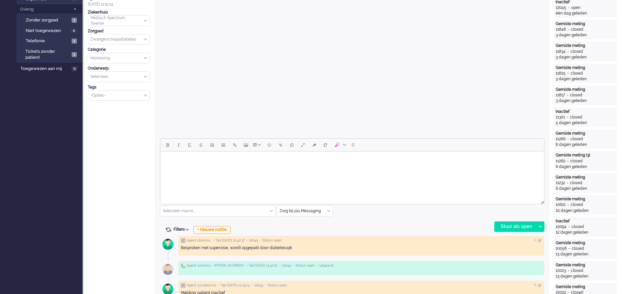
scroll to position [23, 0]
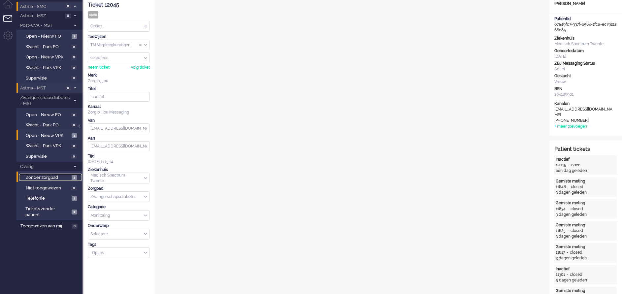
click at [51, 176] on span "Zonder zorgpad" at bounding box center [48, 178] width 44 height 6
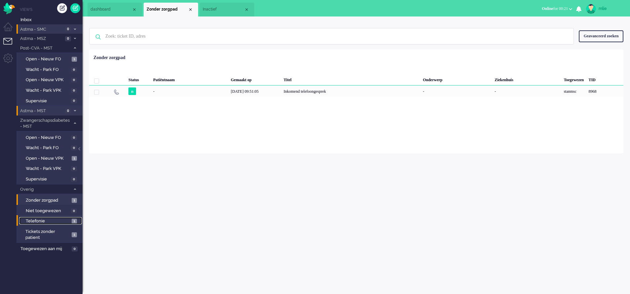
click at [35, 221] on span "Telefonie" at bounding box center [48, 221] width 44 height 6
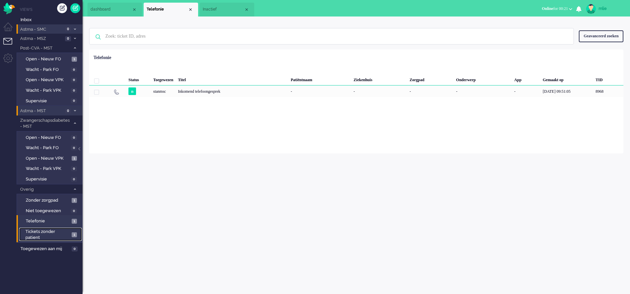
click at [34, 235] on span "Tickets zonder patient" at bounding box center [47, 235] width 44 height 12
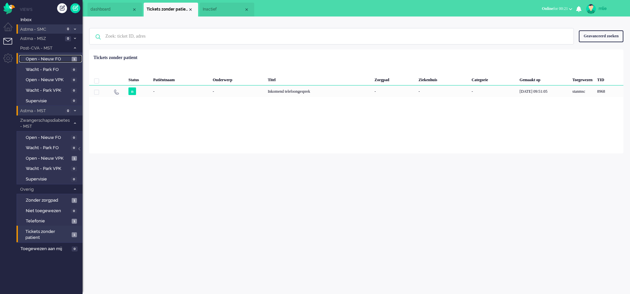
click at [39, 56] on span "Open - Nieuw FO" at bounding box center [48, 59] width 44 height 6
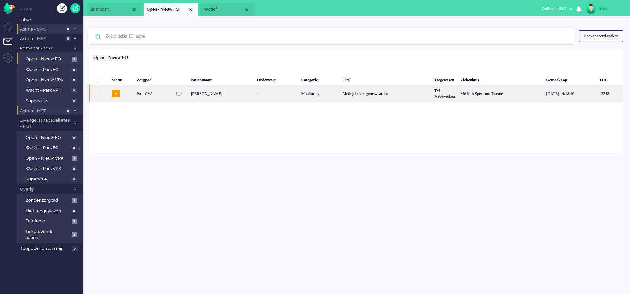
click at [385, 95] on div "Meting buiten grenswaarden" at bounding box center [385, 94] width 91 height 16
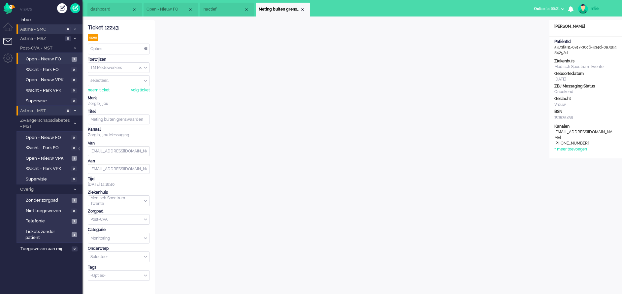
drag, startPoint x: 124, startPoint y: 26, endPoint x: 84, endPoint y: 30, distance: 40.5
click at [84, 30] on div "Ticket 12243 open Kijkend Opties... Zet Status Open In afwachting Geparkeerd Op…" at bounding box center [119, 237] width 73 height 435
copy div "Ticket 12243"
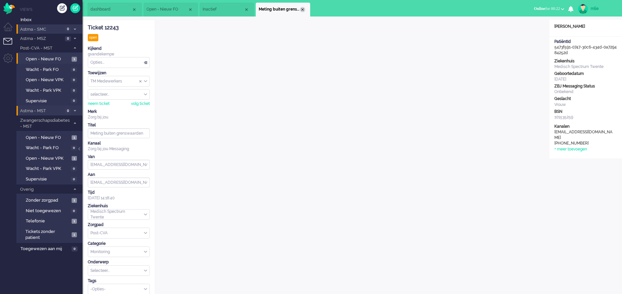
click at [303, 8] on div "Close tab" at bounding box center [302, 9] width 5 height 5
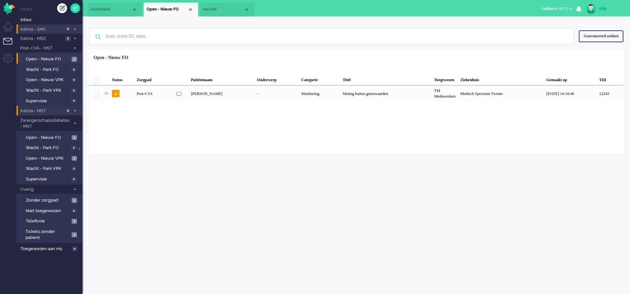
click at [228, 10] on span "Inactief" at bounding box center [223, 10] width 41 height 6
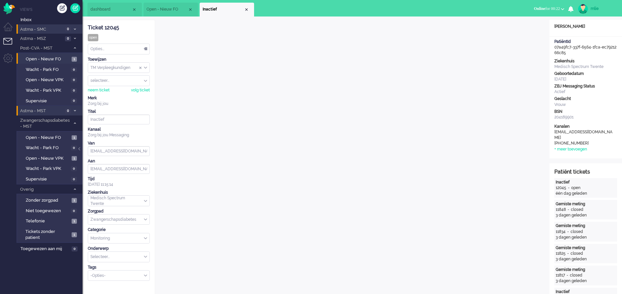
click at [248, 7] on li "Inactief" at bounding box center [227, 10] width 54 height 14
click at [246, 8] on div "Close tab" at bounding box center [246, 9] width 5 height 5
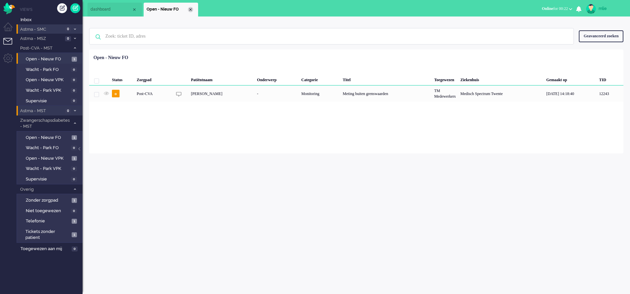
click at [190, 9] on div "Close tab" at bounding box center [190, 9] width 5 height 5
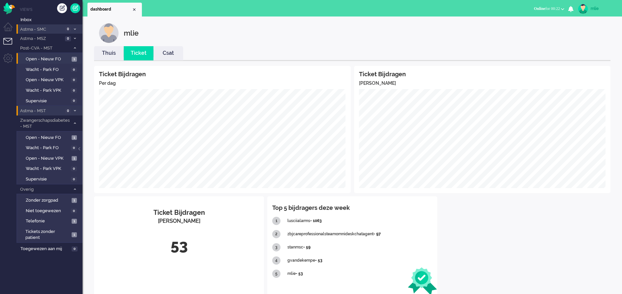
click at [110, 55] on link "Thuis" at bounding box center [109, 54] width 30 height 8
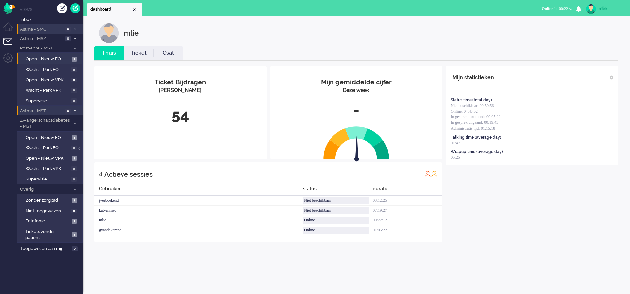
click at [138, 50] on link "Ticket" at bounding box center [139, 54] width 30 height 8
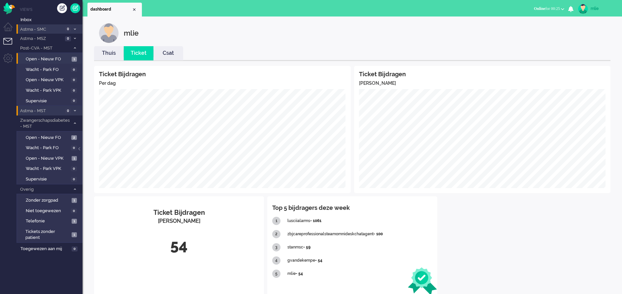
click at [104, 52] on link "Thuis" at bounding box center [109, 54] width 30 height 8
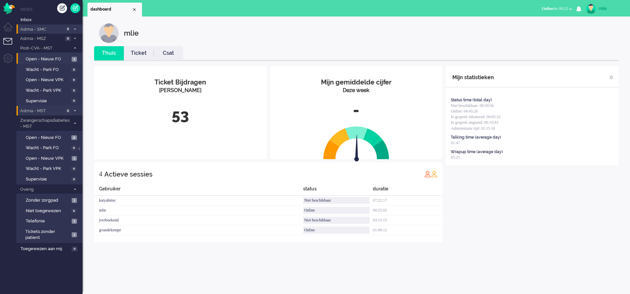
click at [139, 53] on link "Ticket" at bounding box center [139, 54] width 30 height 8
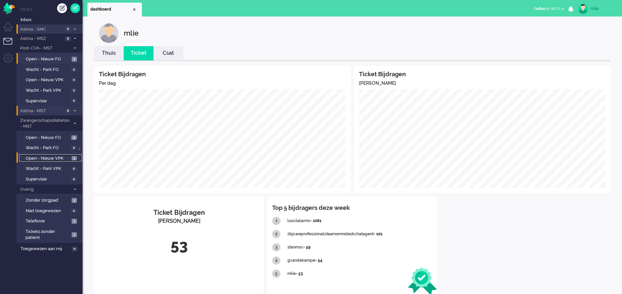
click at [41, 157] on span "Open - Nieuw VPK" at bounding box center [48, 159] width 44 height 6
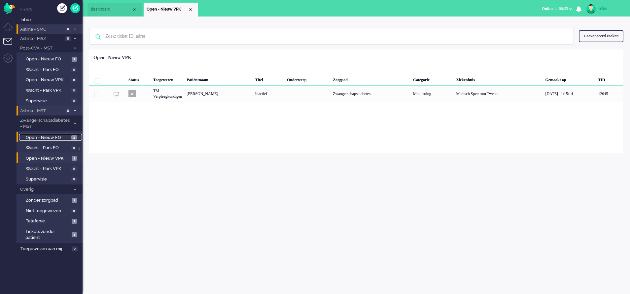
click at [54, 135] on span "Open - Nieuw FO" at bounding box center [48, 138] width 44 height 6
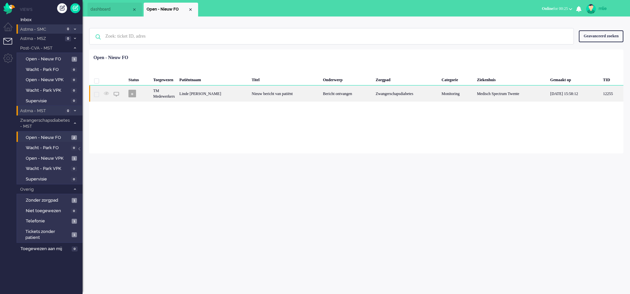
click at [321, 96] on div "Bericht ontvangen" at bounding box center [347, 94] width 53 height 16
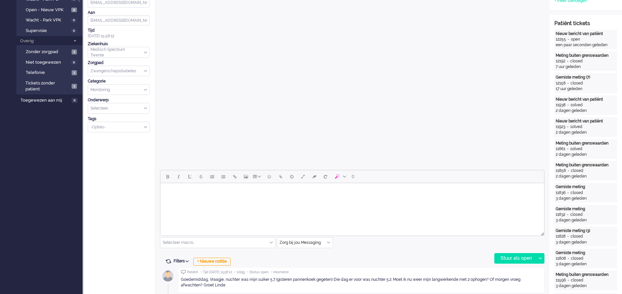
scroll to position [198, 0]
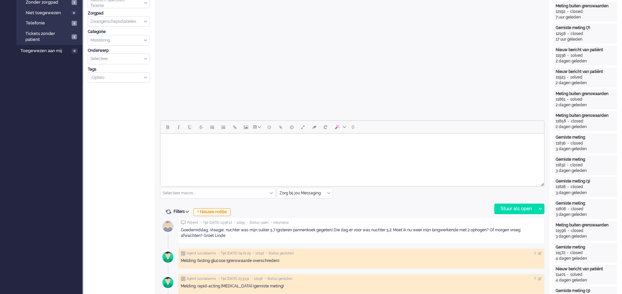
click at [226, 147] on body "Rich Text Area. Press ALT-0 for help." at bounding box center [352, 142] width 379 height 12
click at [352, 144] on body "Ja, Linde, ik kan inderdaad zien dat de afspraak gemaakt is dat je met 2 EH mag…" at bounding box center [352, 142] width 379 height 12
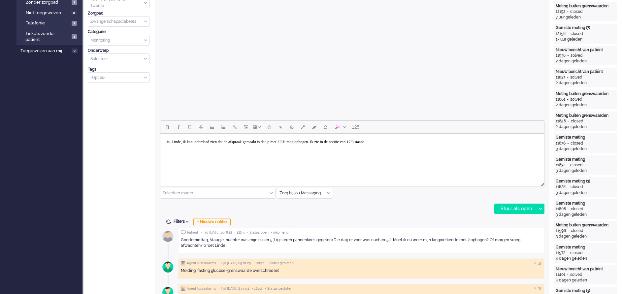
click at [427, 145] on body "Ja, Linde, ik kan inderdaad zien dat de afspraak gemaakt is dat je met 2 EH mag…" at bounding box center [352, 142] width 379 height 12
click at [349, 141] on body "Ja, Linde, ik kan inderdaad zien dat de afspraak gemaakt is dat je met 2 EH mag…" at bounding box center [352, 144] width 379 height 17
click at [257, 153] on body "Ja, Linde, ik kan inderdaad zien dat de afspraak gemaakt is dat je met 2 EH mag…" at bounding box center [352, 144] width 379 height 17
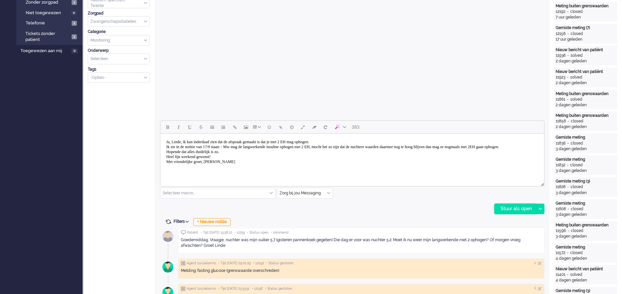
click at [505, 205] on div "Stuur als open" at bounding box center [515, 209] width 41 height 10
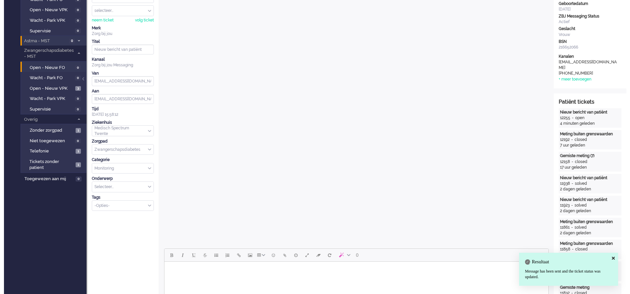
scroll to position [0, 0]
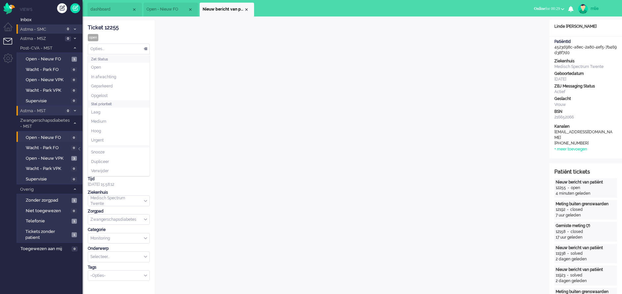
click at [145, 48] on div "Opties..." at bounding box center [118, 49] width 61 height 10
click at [111, 95] on li "Opgelost" at bounding box center [118, 96] width 61 height 10
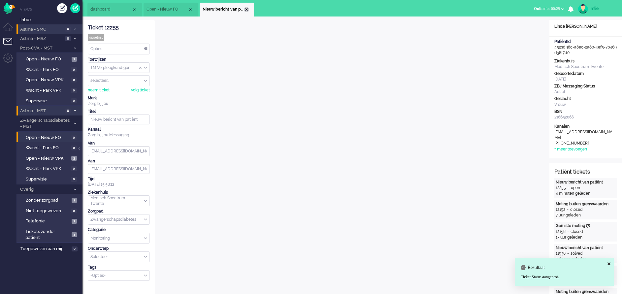
click at [248, 9] on div "Close tab" at bounding box center [246, 9] width 5 height 5
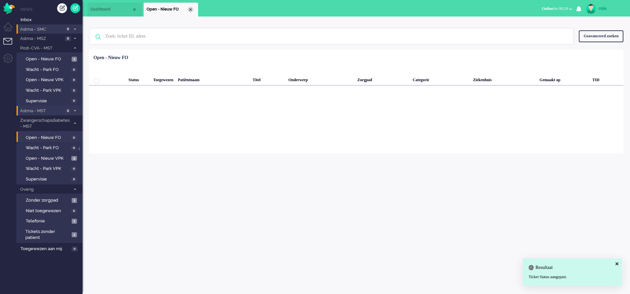
click at [190, 8] on div "Close tab" at bounding box center [190, 9] width 5 height 5
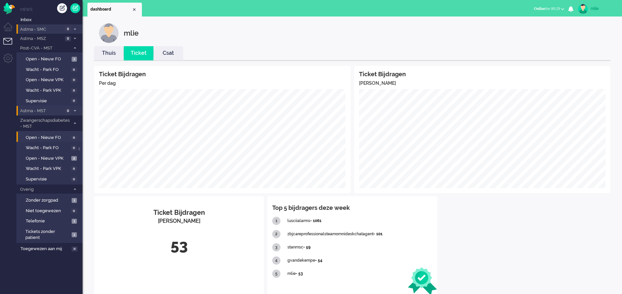
click at [108, 52] on link "Thuis" at bounding box center [109, 54] width 30 height 8
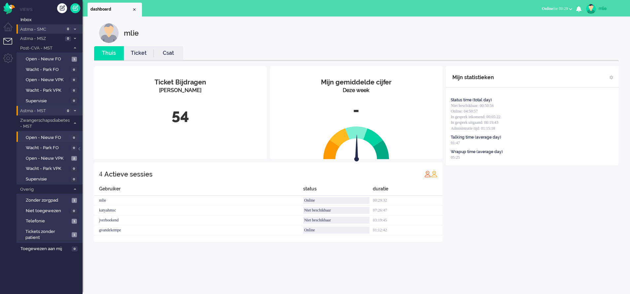
click at [143, 53] on link "Ticket" at bounding box center [139, 54] width 30 height 8
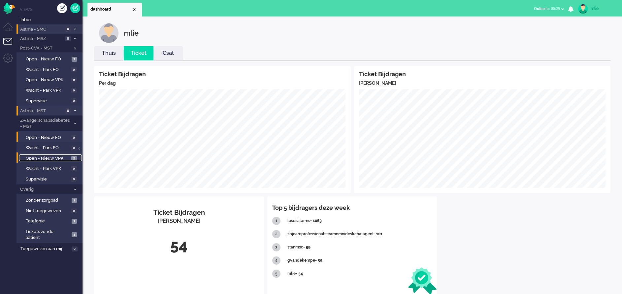
click at [42, 157] on span "Open - Nieuw VPK" at bounding box center [48, 159] width 44 height 6
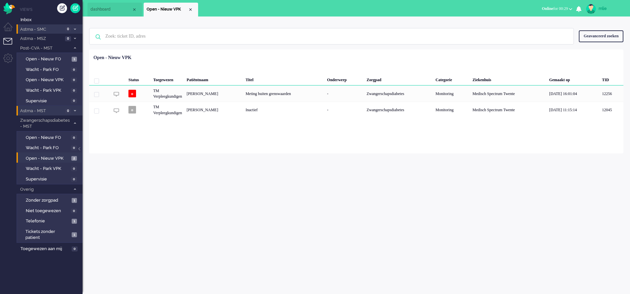
click at [603, 8] on div "mlie" at bounding box center [611, 8] width 25 height 7
click at [587, 50] on link "Uitloggen" at bounding box center [604, 53] width 46 height 7
